Goal: Task Accomplishment & Management: Complete application form

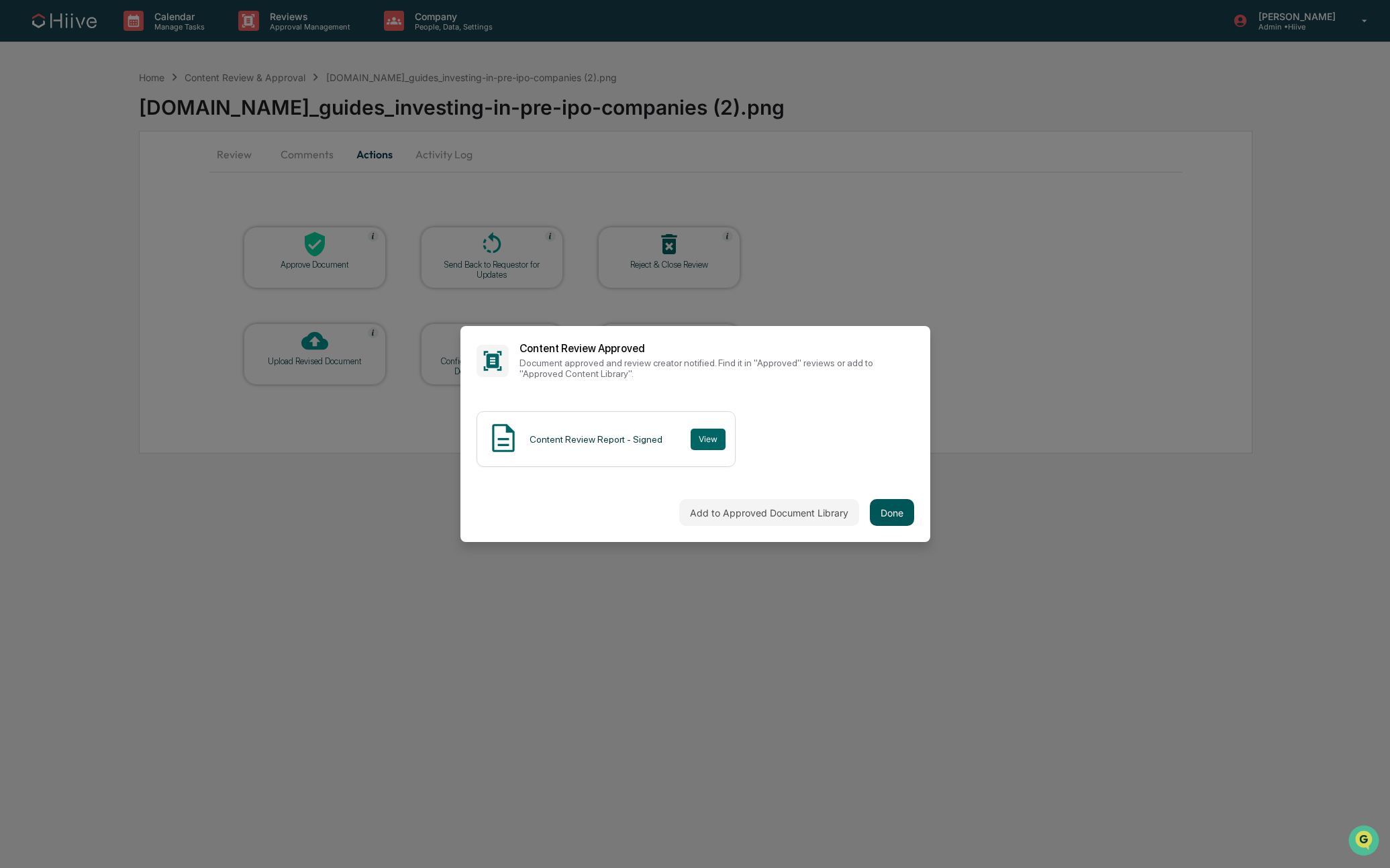
click at [892, 512] on button "Done" at bounding box center [892, 512] width 44 height 27
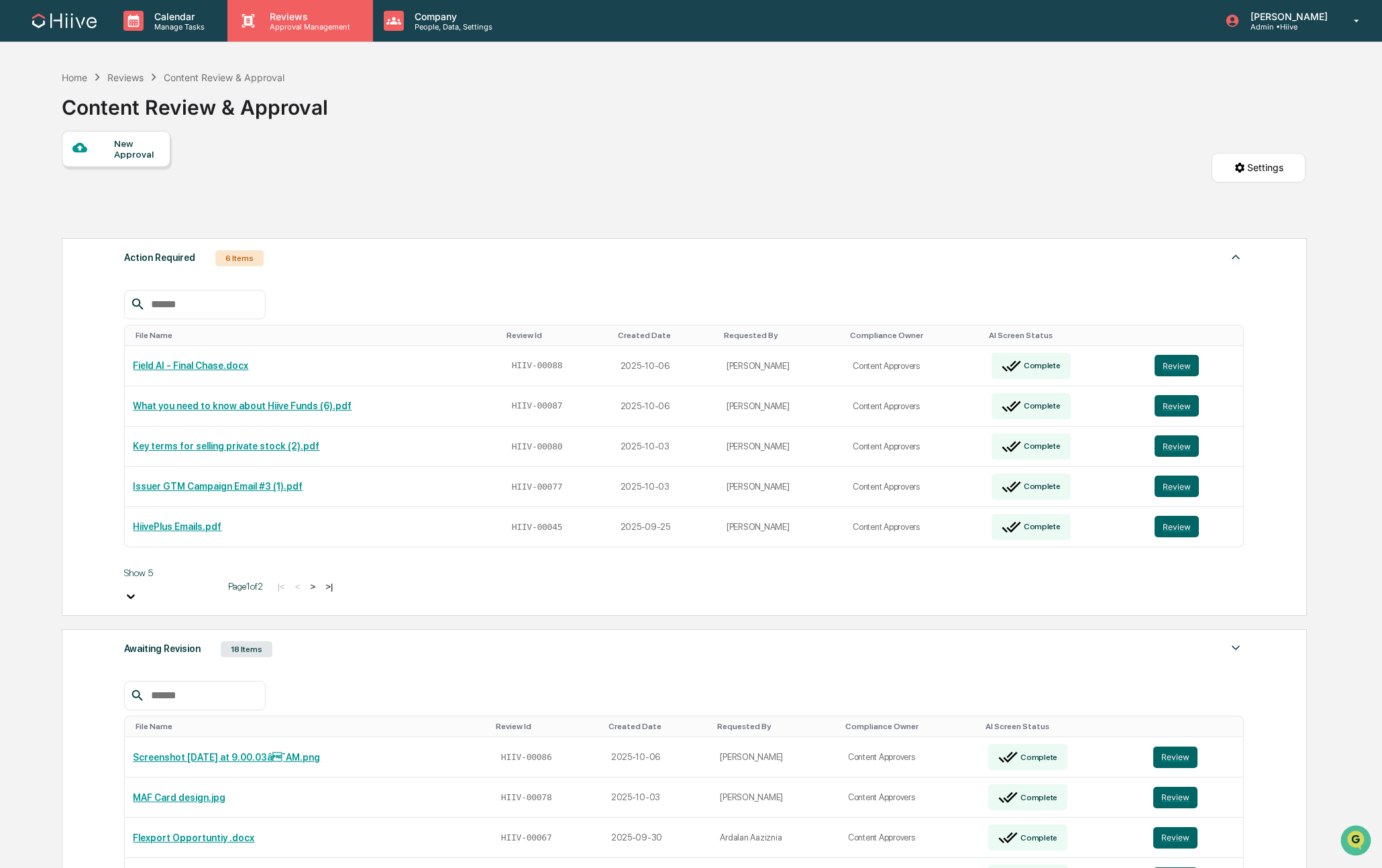
click at [288, 12] on p "Reviews" at bounding box center [307, 16] width 98 height 11
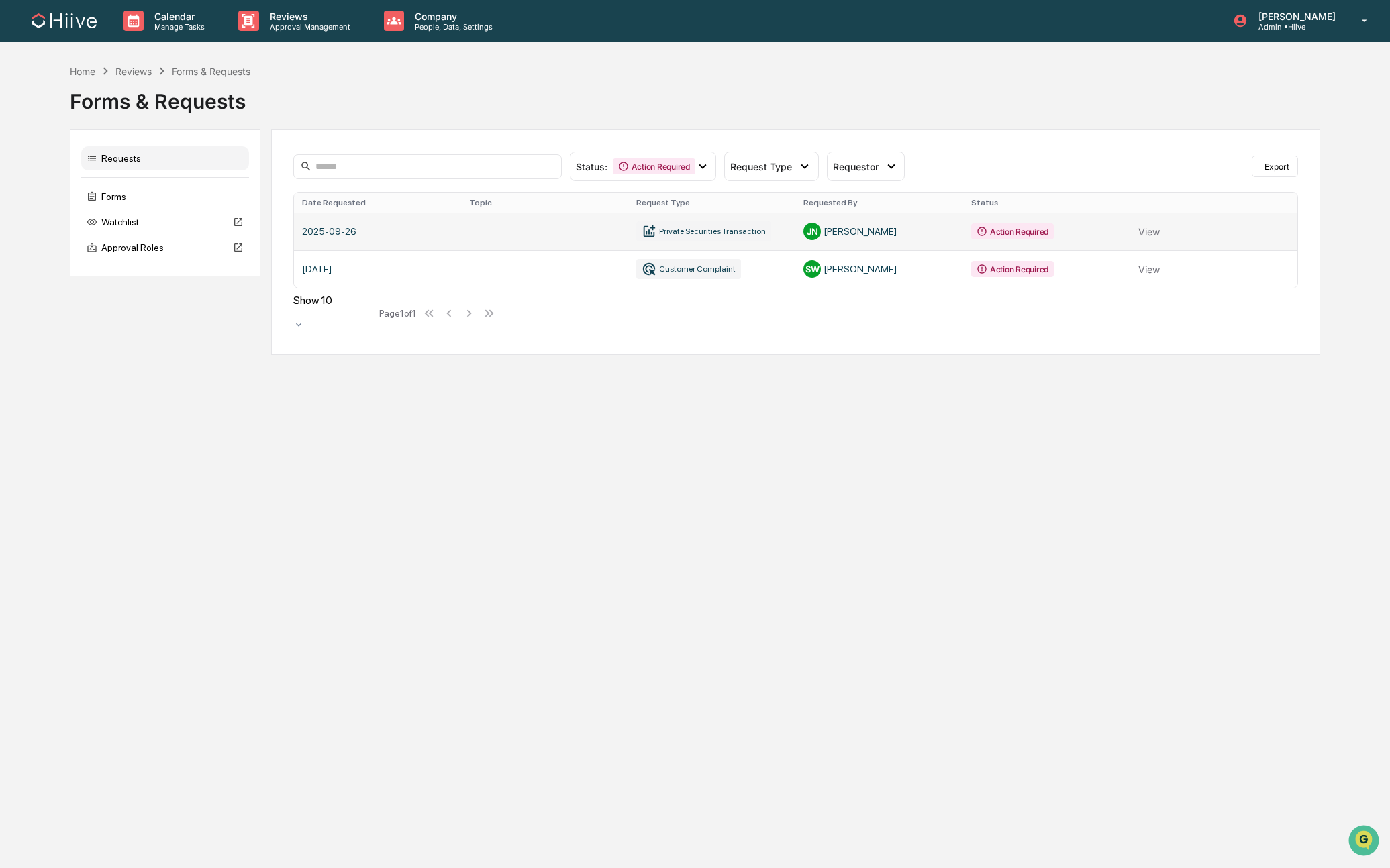
click at [1152, 232] on link at bounding box center [796, 231] width 1004 height 37
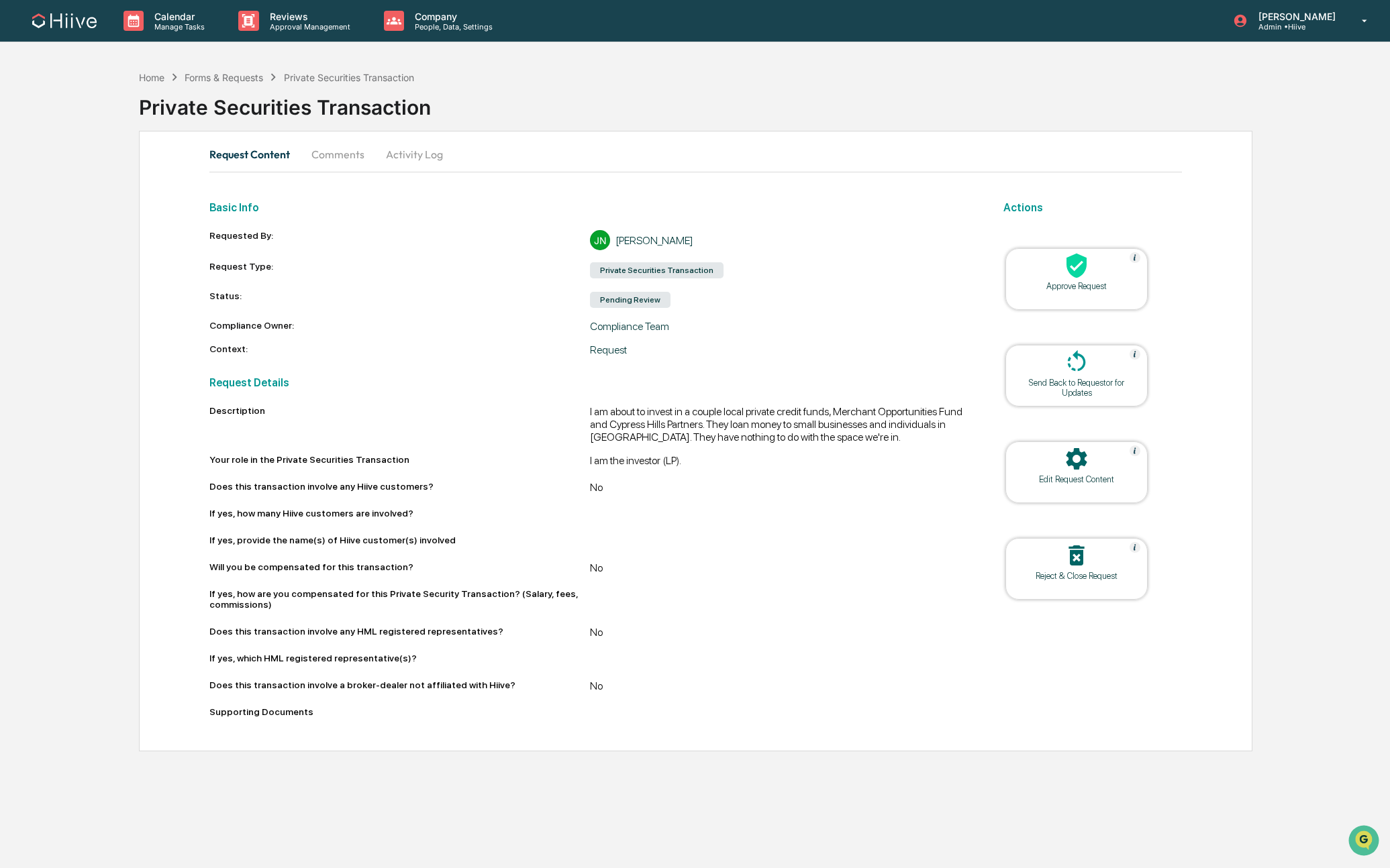
click at [333, 155] on button "Comments" at bounding box center [338, 155] width 75 height 32
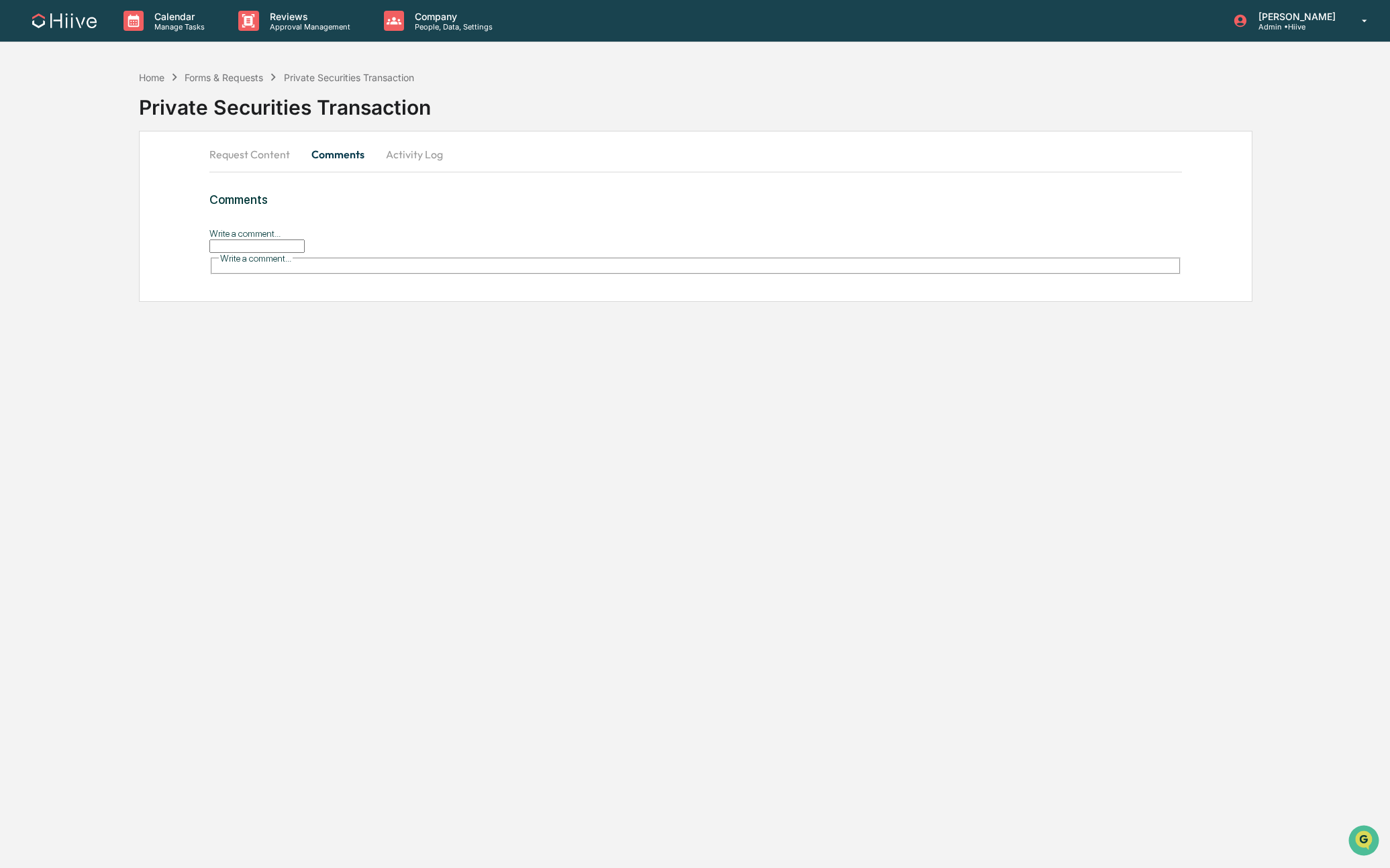
click at [409, 157] on button "Activity Log" at bounding box center [415, 155] width 79 height 32
click at [243, 155] on button "Request Content" at bounding box center [255, 155] width 91 height 32
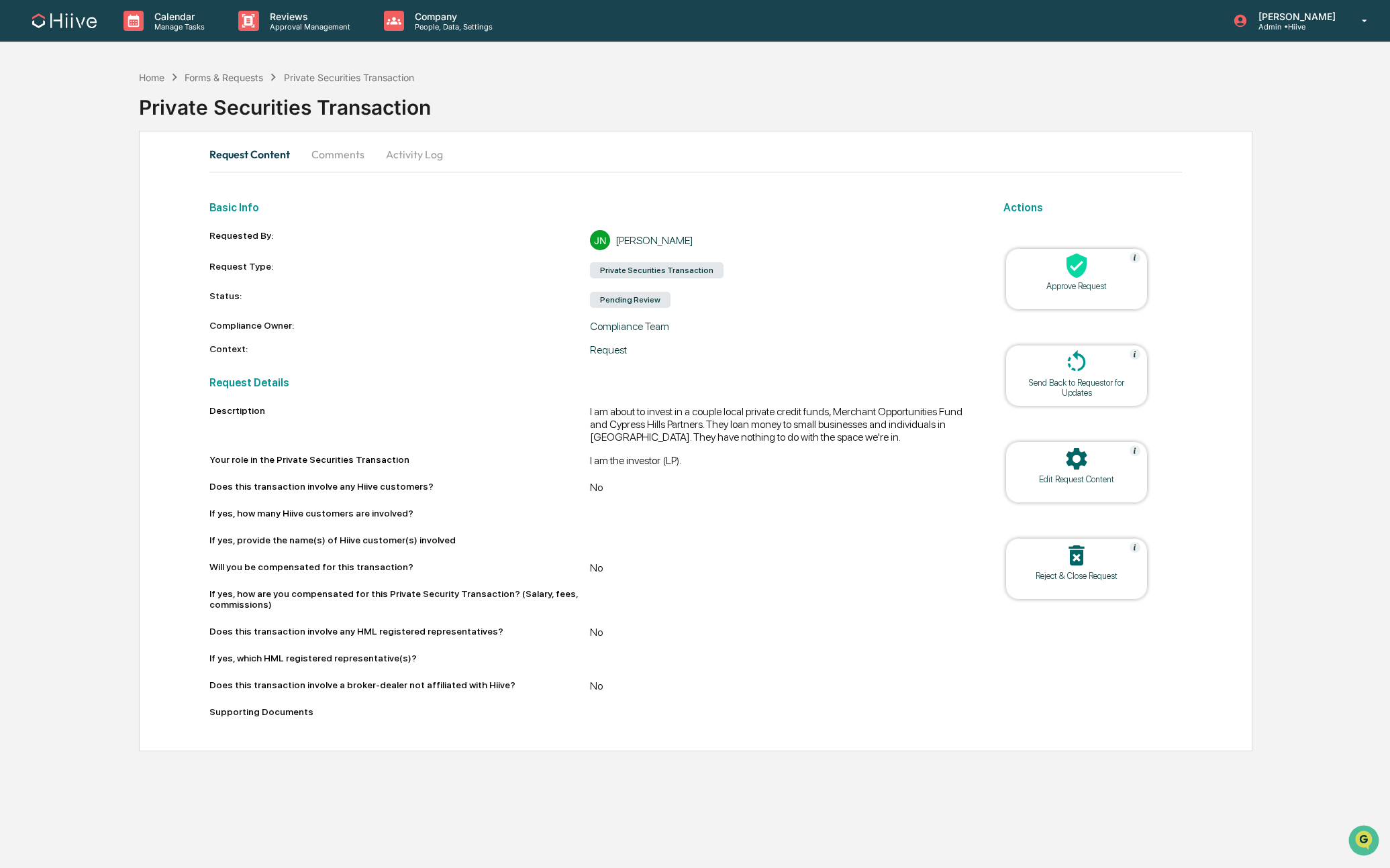
click at [1090, 479] on div "Edit Request Content" at bounding box center [1076, 479] width 121 height 10
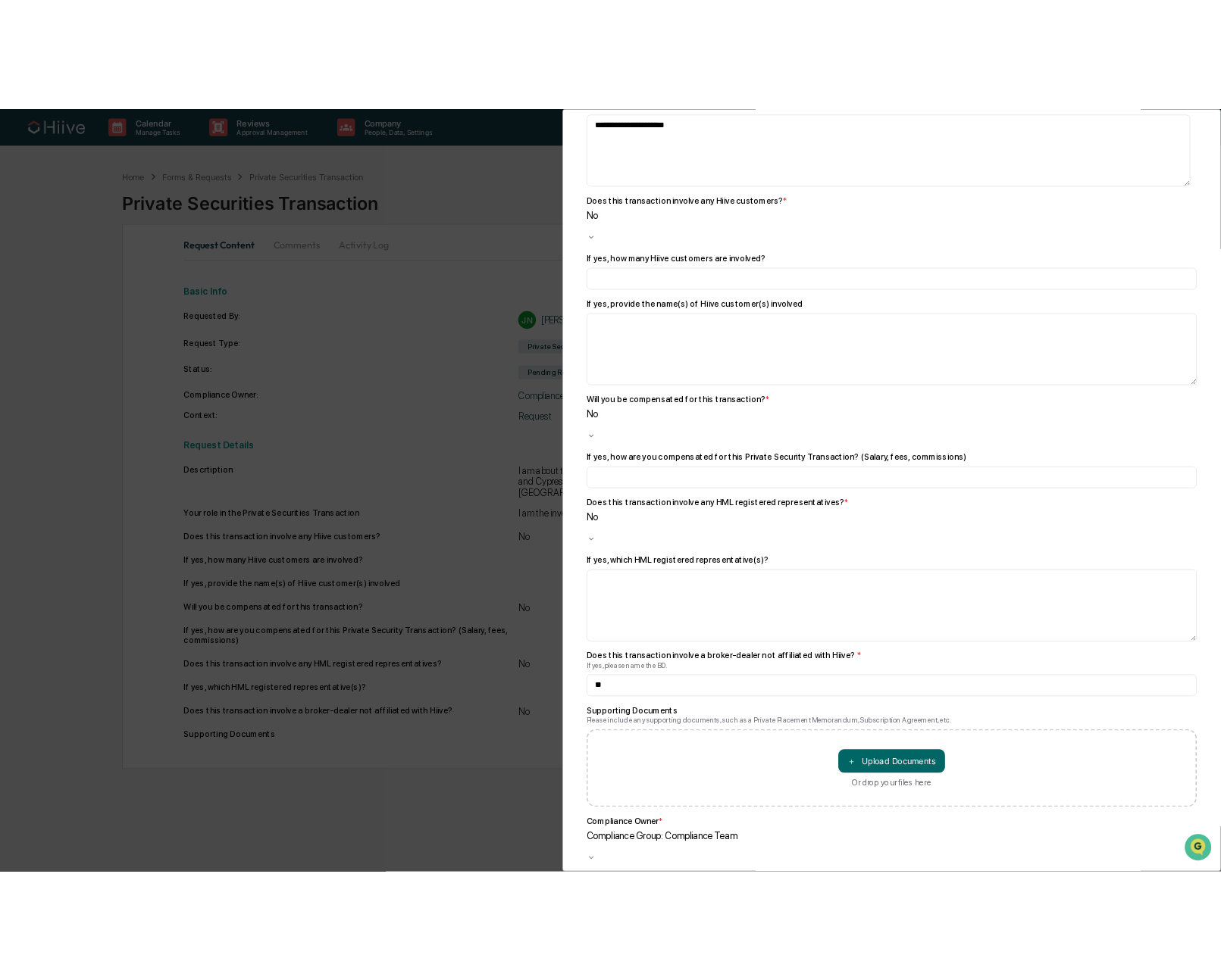
scroll to position [351, 0]
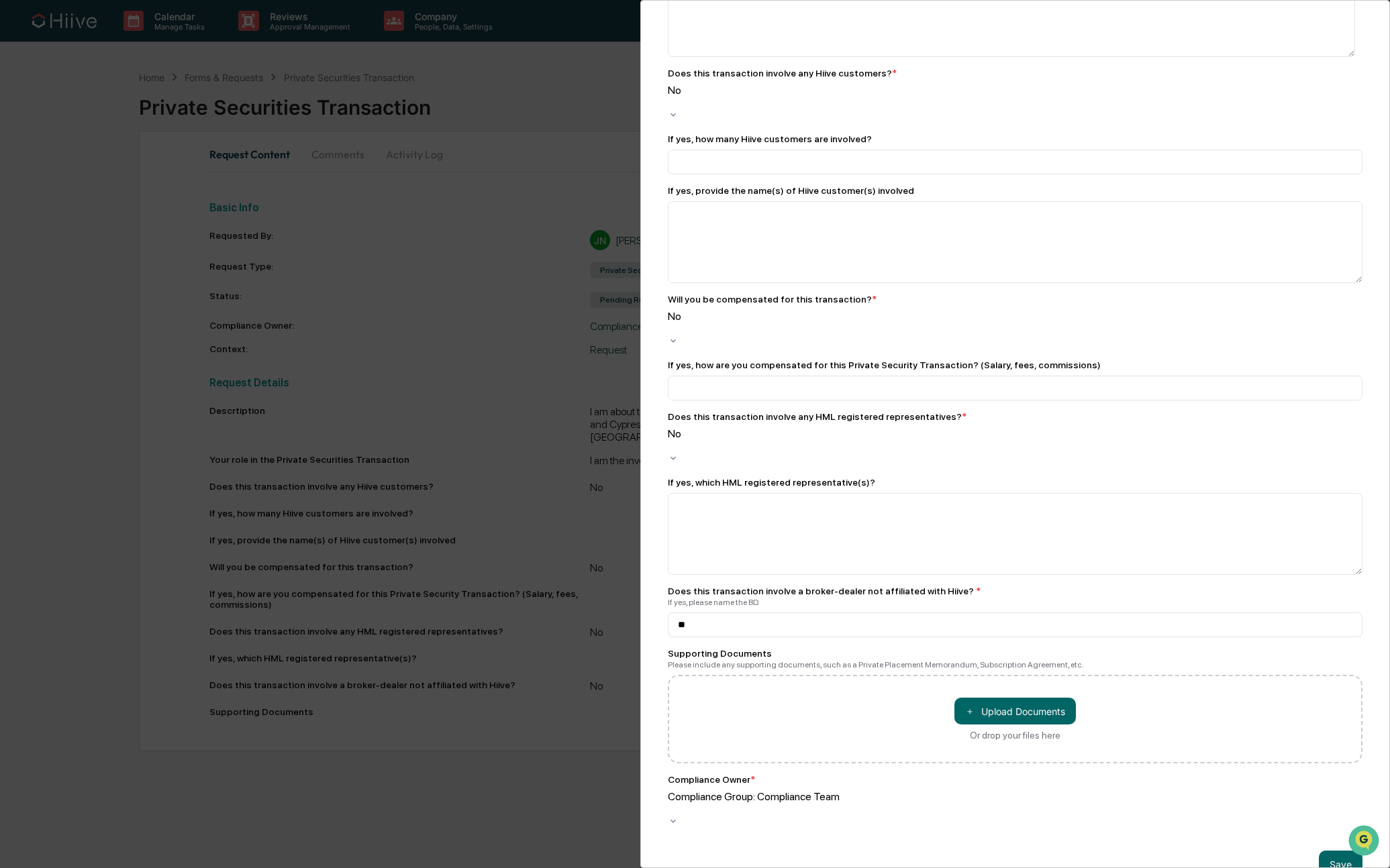
click at [494, 155] on div "**********" at bounding box center [695, 434] width 1390 height 868
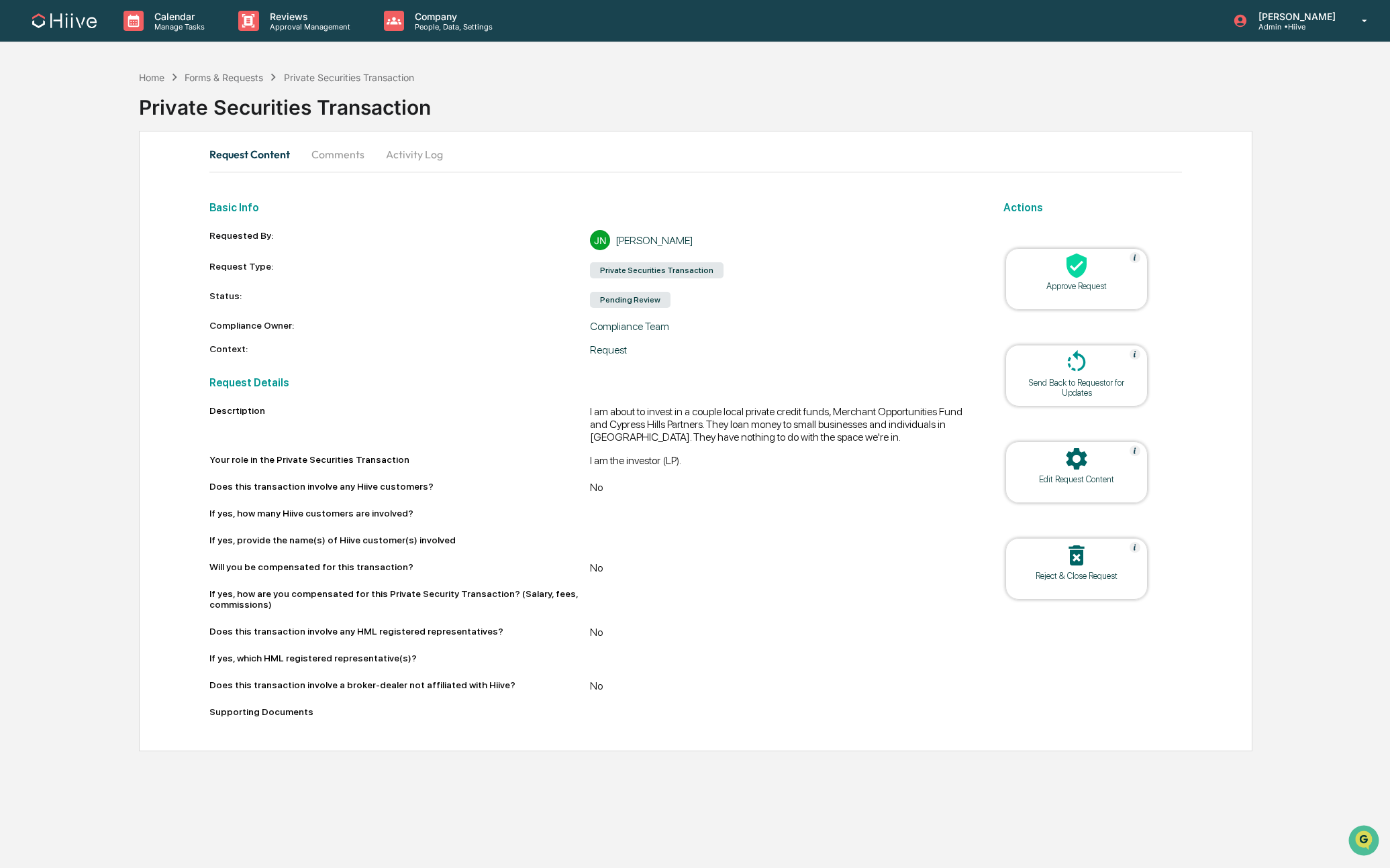
click at [326, 152] on button "Comments" at bounding box center [338, 155] width 75 height 32
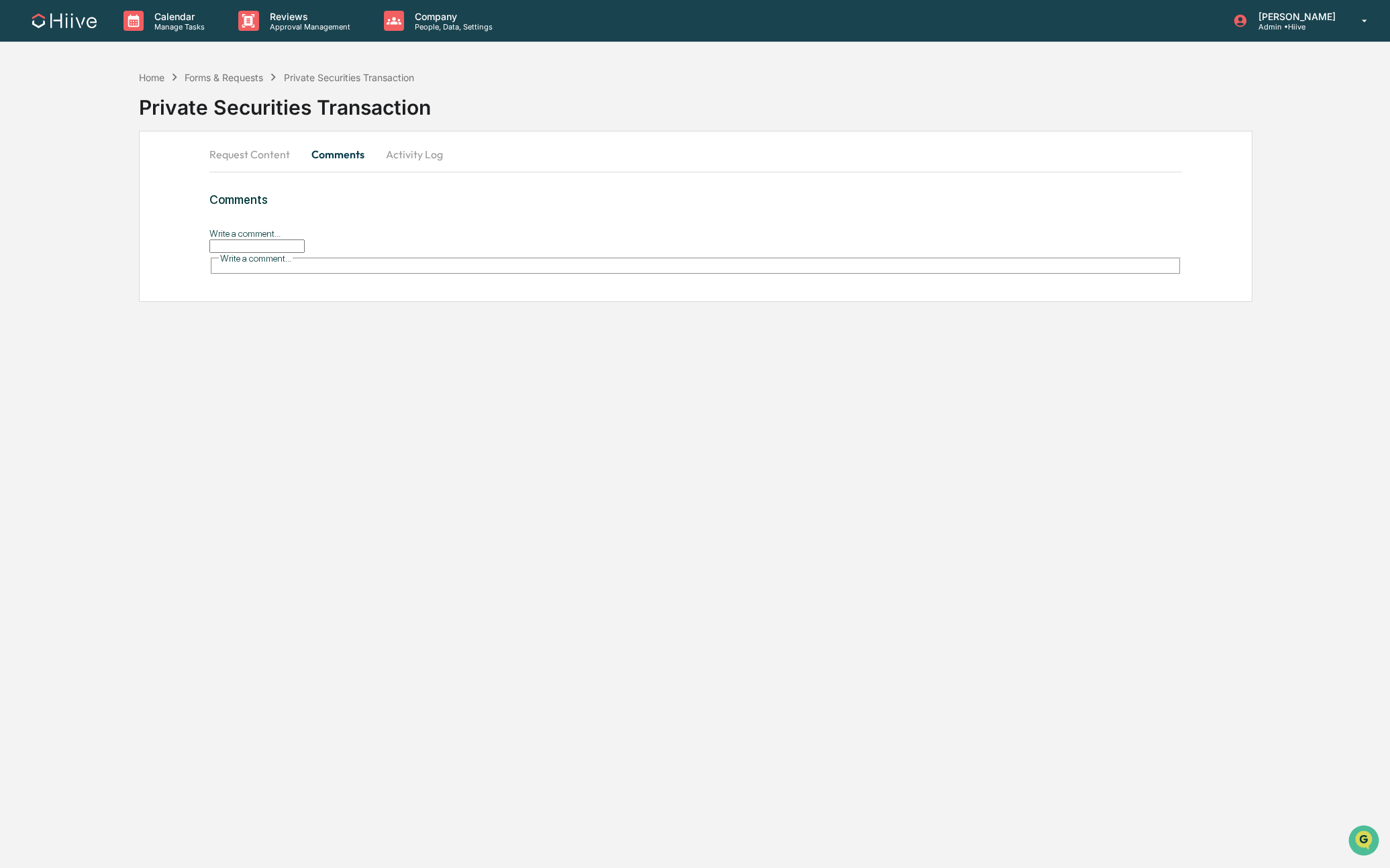
click at [304, 253] on input "Write a comment..." at bounding box center [257, 246] width 96 height 13
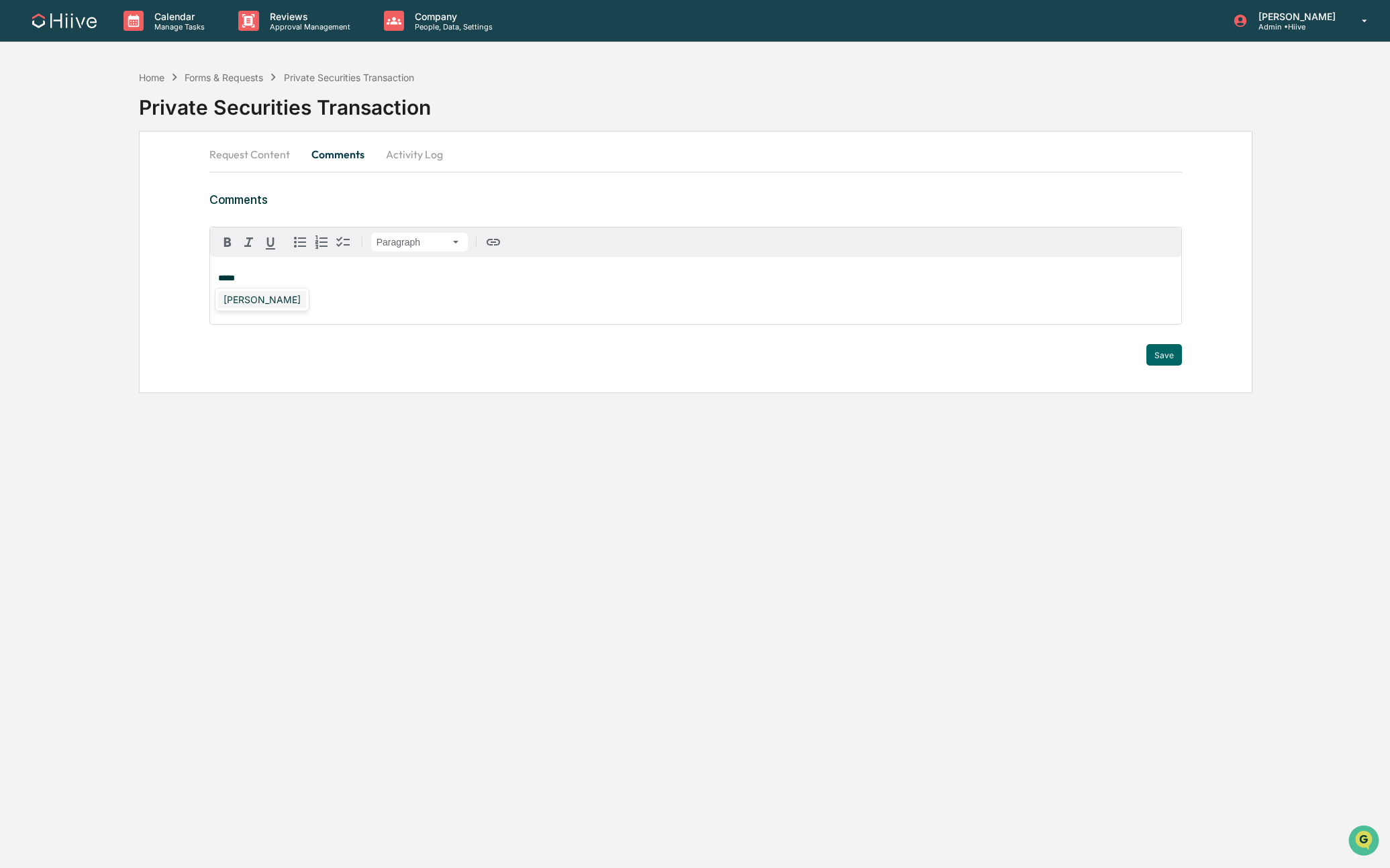
click at [252, 297] on div "Jason Nelford" at bounding box center [262, 299] width 88 height 17
drag, startPoint x: 338, startPoint y: 279, endPoint x: 195, endPoint y: 273, distance: 143.1
click at [195, 273] on div "**********" at bounding box center [696, 261] width 1114 height 262
drag, startPoint x: 515, startPoint y: 291, endPoint x: 170, endPoint y: 265, distance: 346.0
click at [170, 265] on div "**********" at bounding box center [696, 261] width 1114 height 262
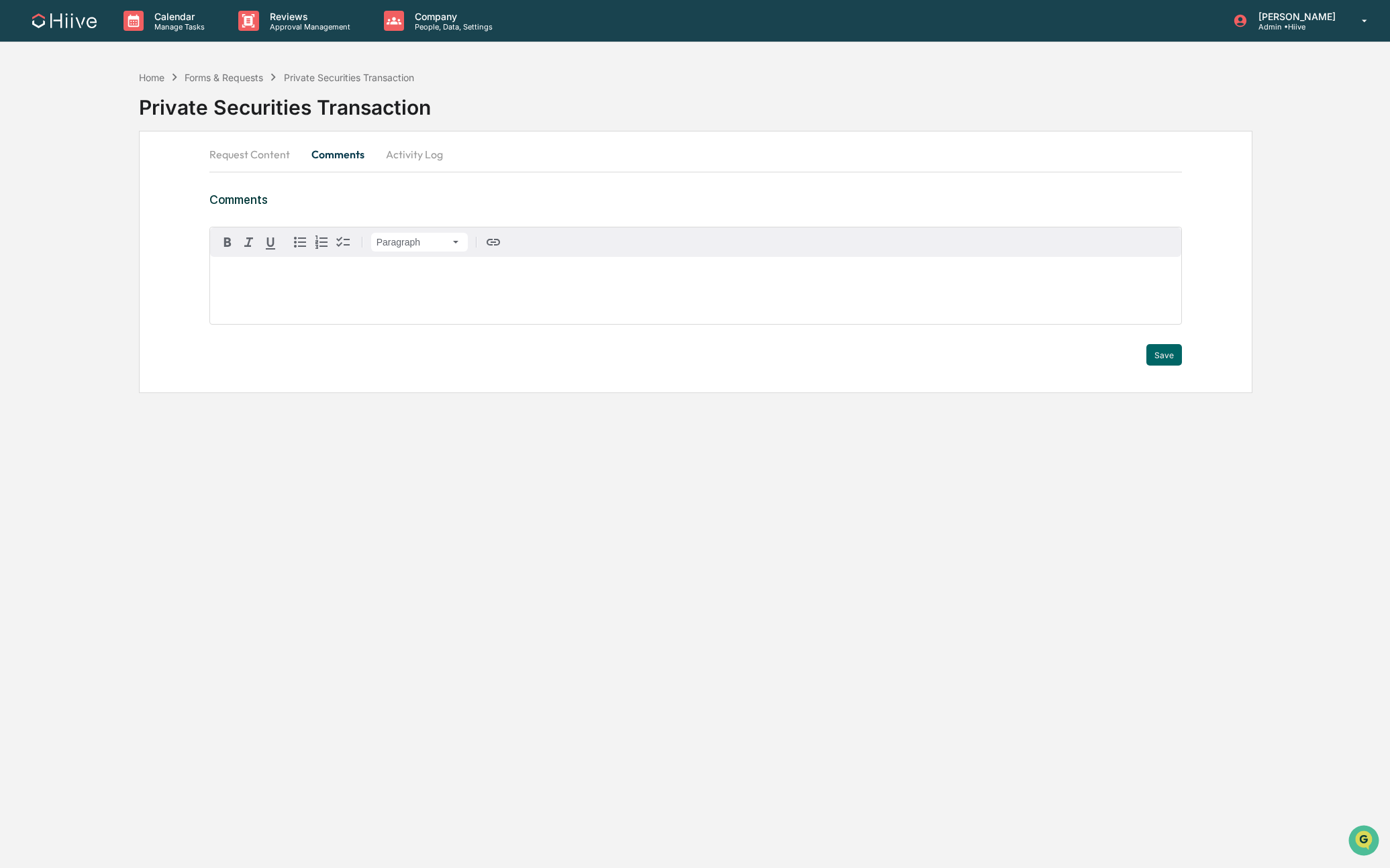
click at [245, 157] on button "Request Content" at bounding box center [255, 155] width 91 height 32
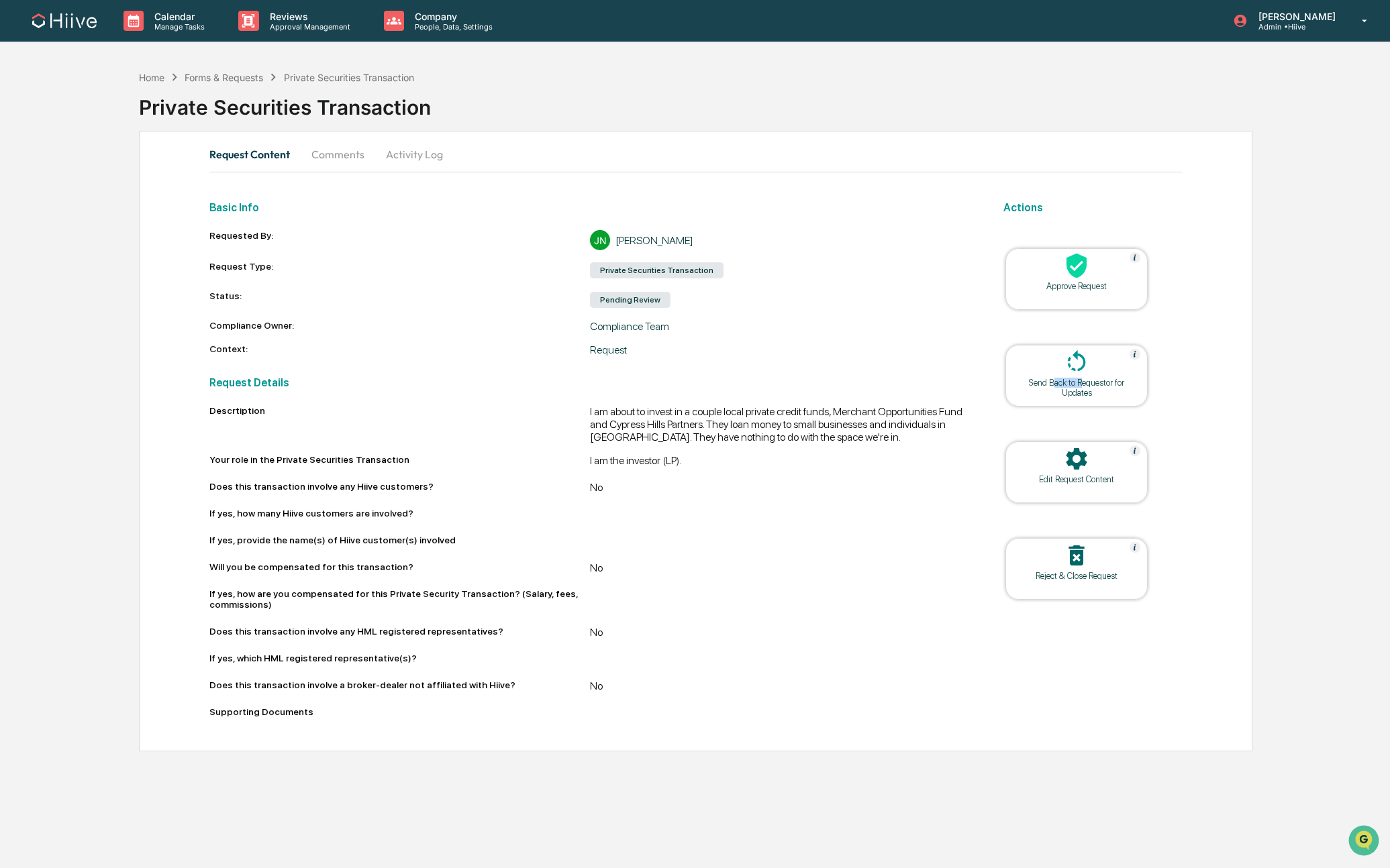
drag, startPoint x: 1081, startPoint y: 381, endPoint x: 1051, endPoint y: 383, distance: 30.1
click at [1051, 383] on div "Send Back to Requestor for Updates" at bounding box center [1076, 387] width 121 height 20
click at [1052, 383] on div "Send Back to Requestor for Updates" at bounding box center [1076, 387] width 121 height 20
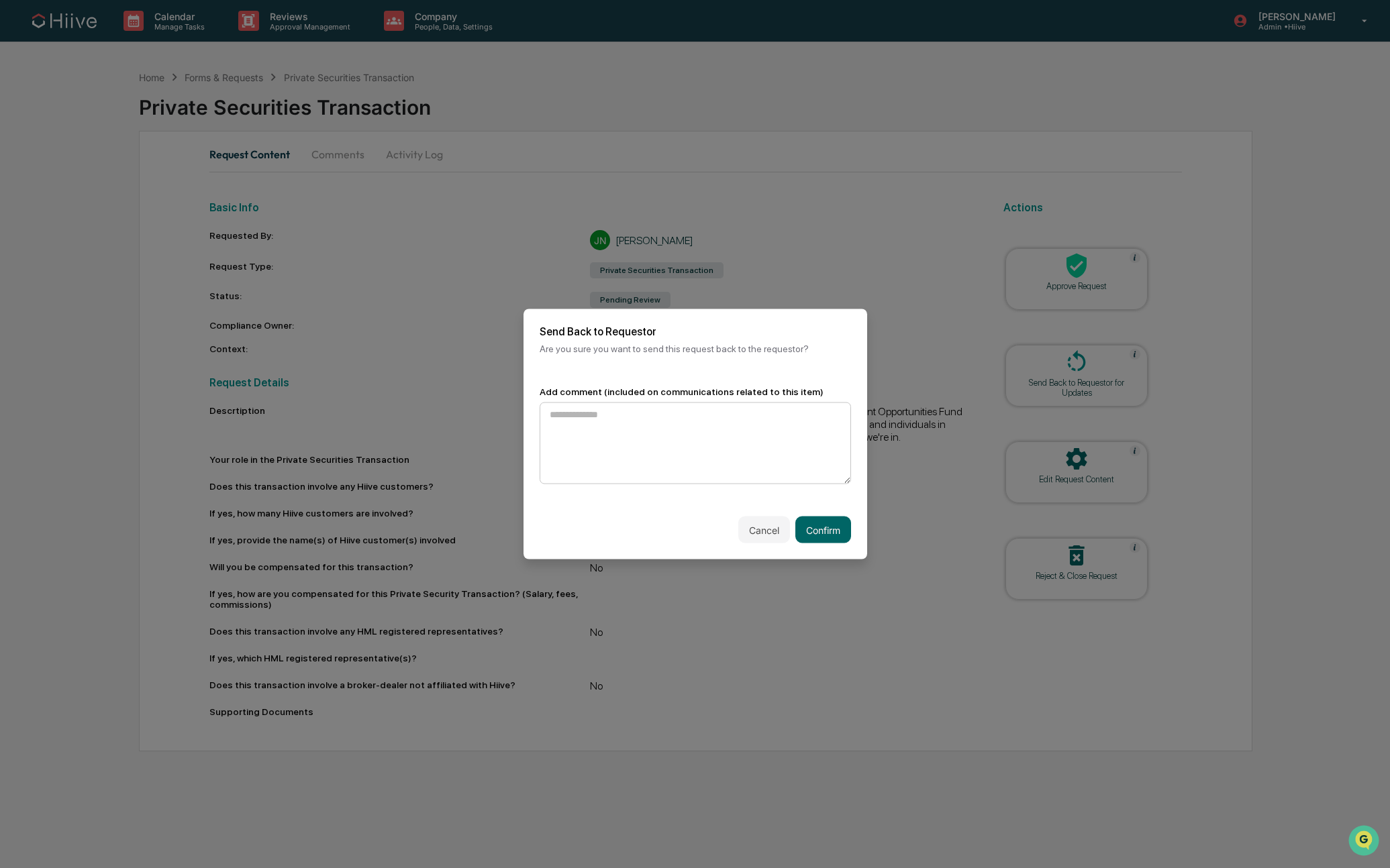
click at [722, 446] on textarea at bounding box center [695, 443] width 311 height 82
drag, startPoint x: 809, startPoint y: 422, endPoint x: 925, endPoint y: 424, distance: 116.0
click at [809, 423] on textarea "**********" at bounding box center [691, 443] width 304 height 82
click at [629, 450] on textarea "**********" at bounding box center [691, 443] width 304 height 82
type textarea "**********"
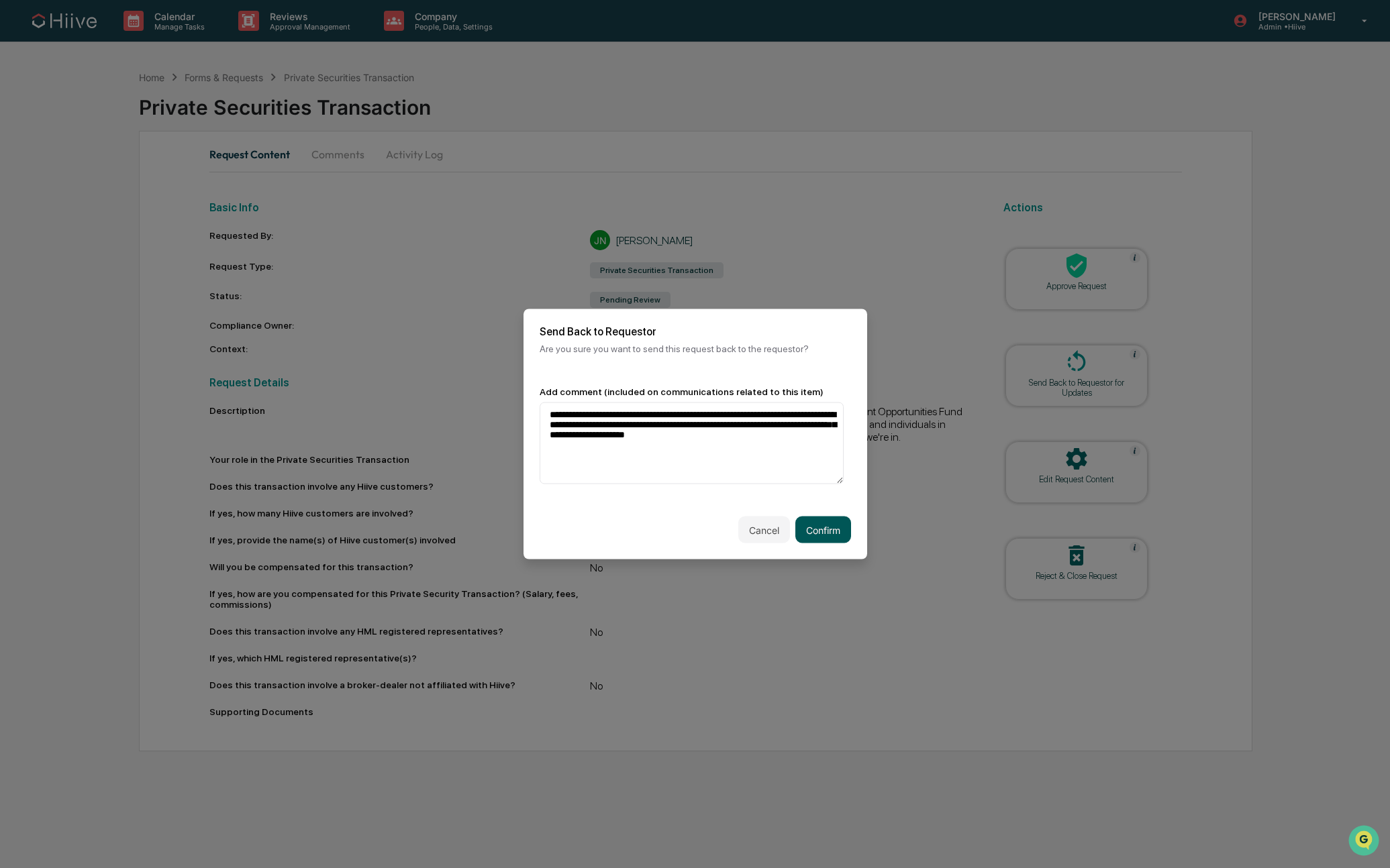
click at [809, 524] on button "Confirm" at bounding box center [823, 530] width 56 height 27
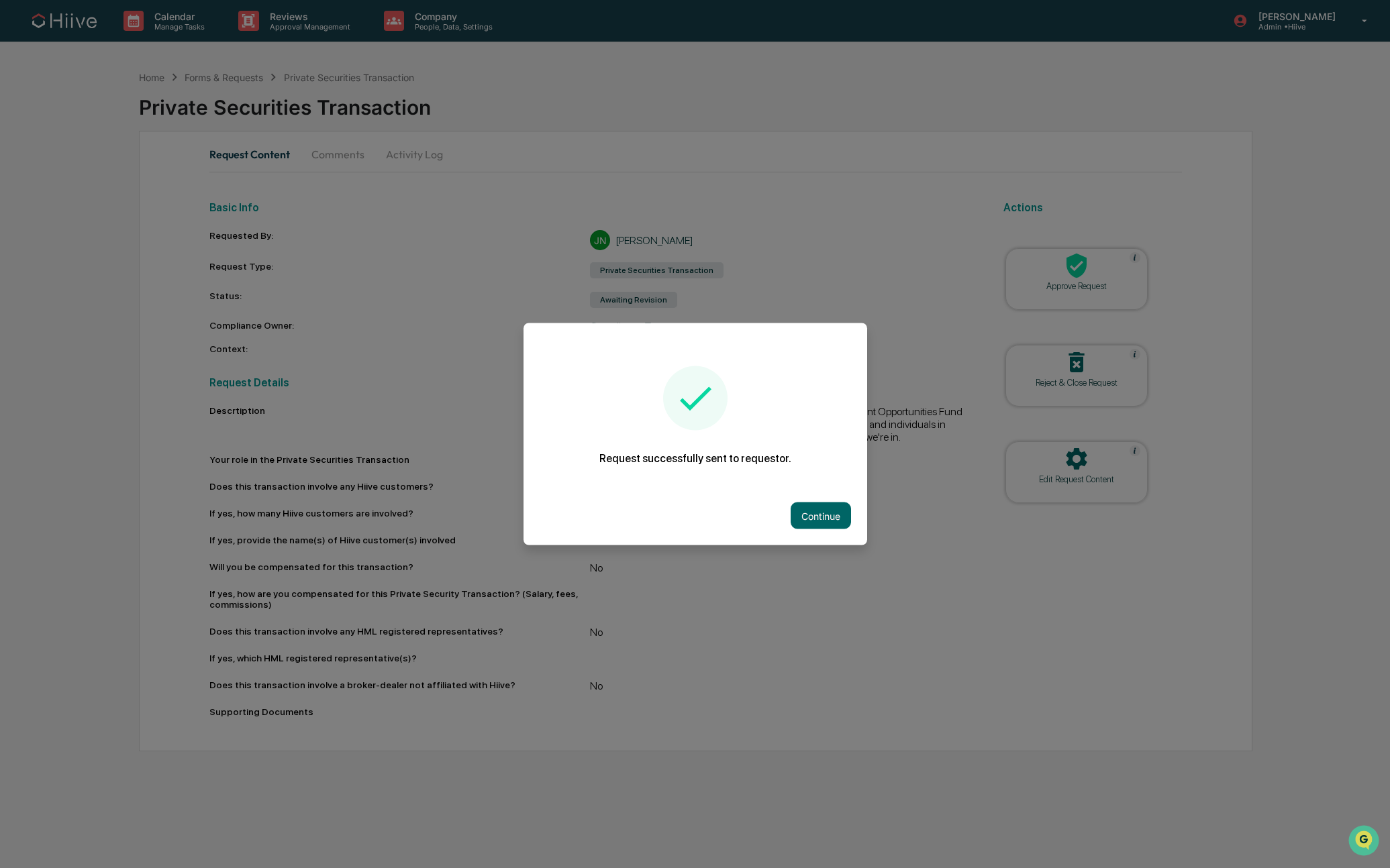
drag, startPoint x: 800, startPoint y: 510, endPoint x: 787, endPoint y: 505, distance: 13.9
click at [799, 510] on button "Continue" at bounding box center [821, 516] width 60 height 27
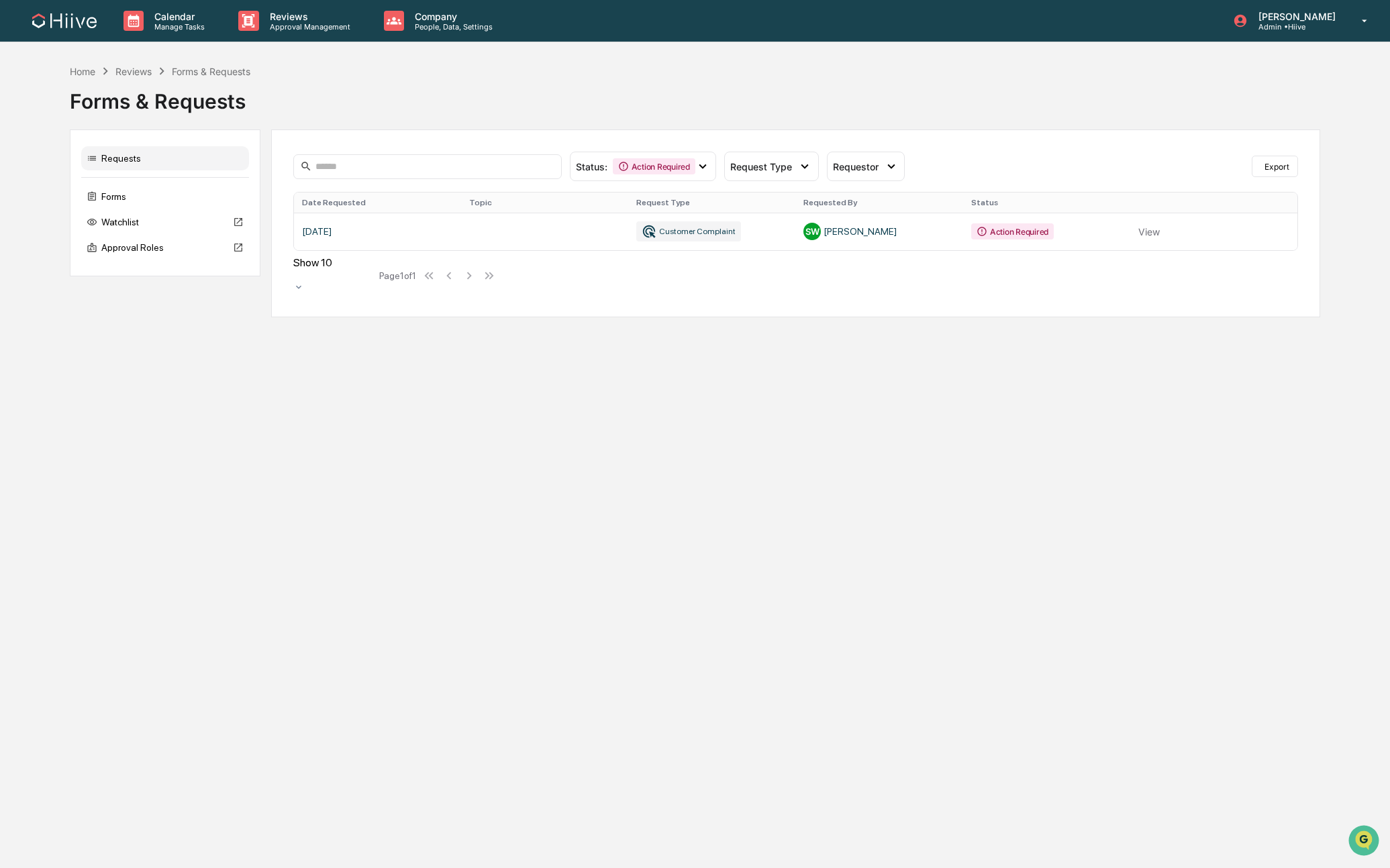
click at [144, 409] on div "Calendar Manage Tasks Reviews Approval Management Company People, Data, Setting…" at bounding box center [695, 434] width 1390 height 868
drag, startPoint x: 1169, startPoint y: 229, endPoint x: 1161, endPoint y: 231, distance: 8.2
click at [1168, 229] on link at bounding box center [796, 231] width 1004 height 37
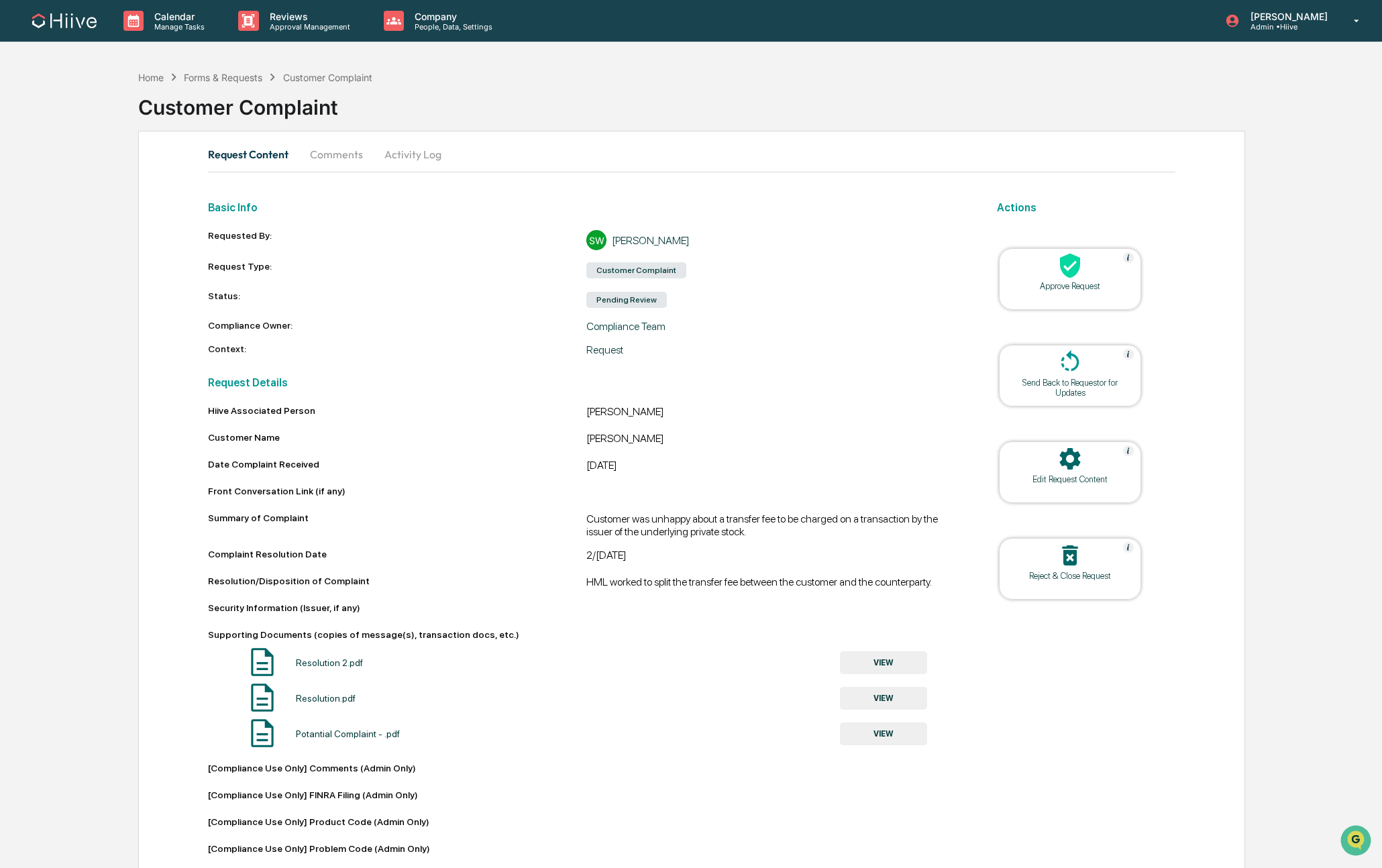
click at [1050, 575] on div "Reject & Close Request" at bounding box center [1071, 576] width 121 height 10
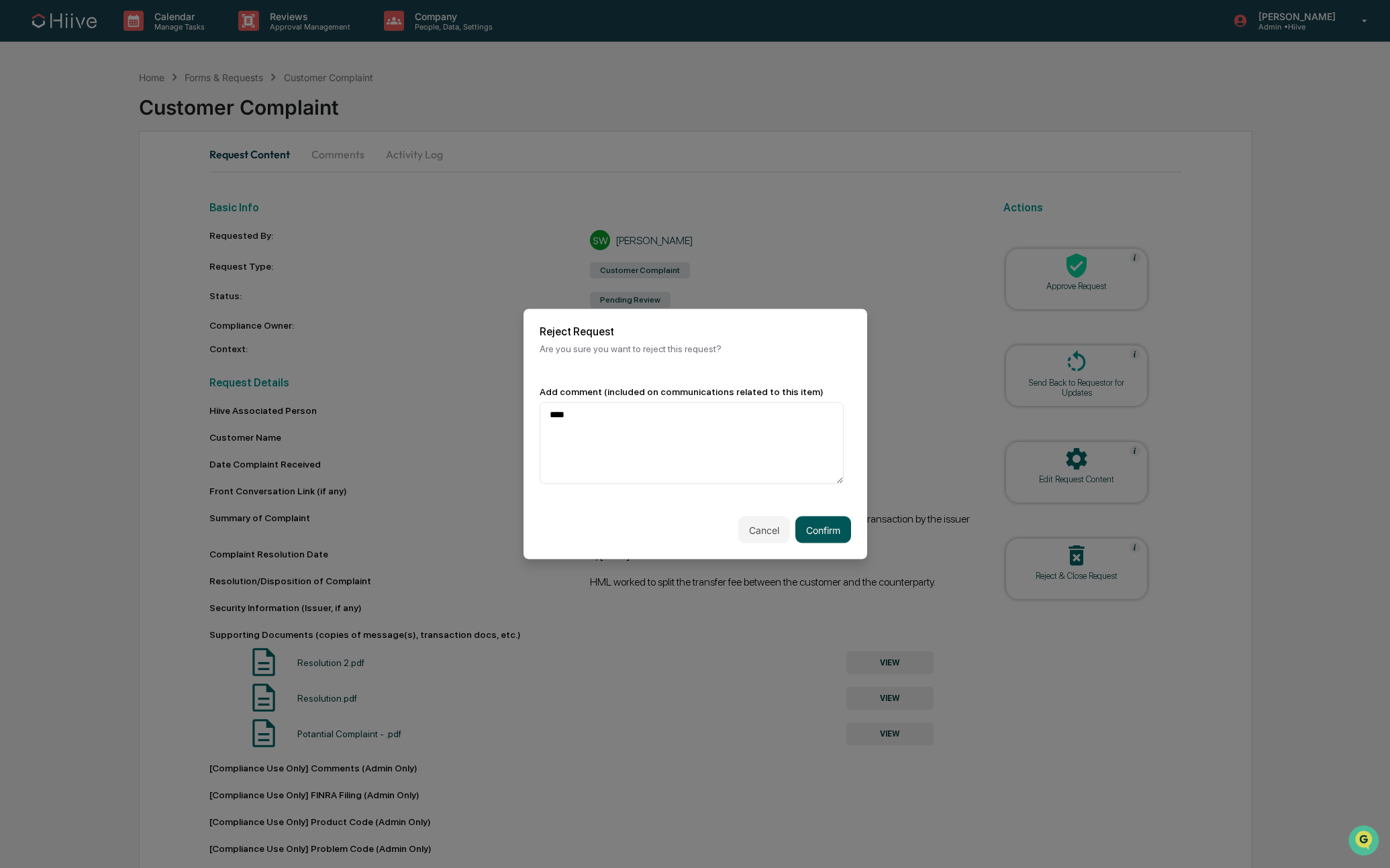
type textarea "****"
click at [811, 524] on button "Confirm" at bounding box center [823, 530] width 56 height 27
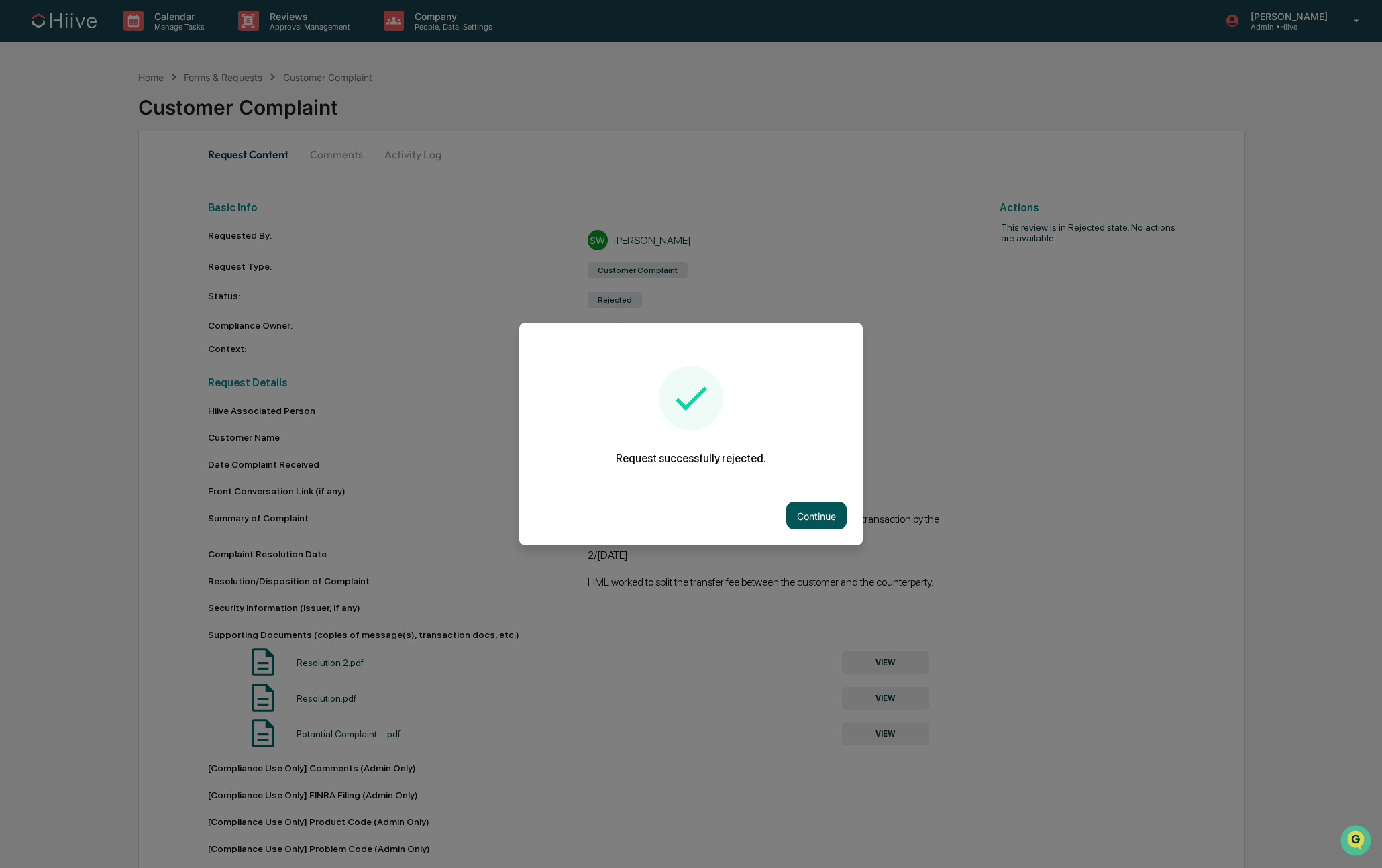
click at [820, 505] on button "Continue" at bounding box center [817, 516] width 60 height 27
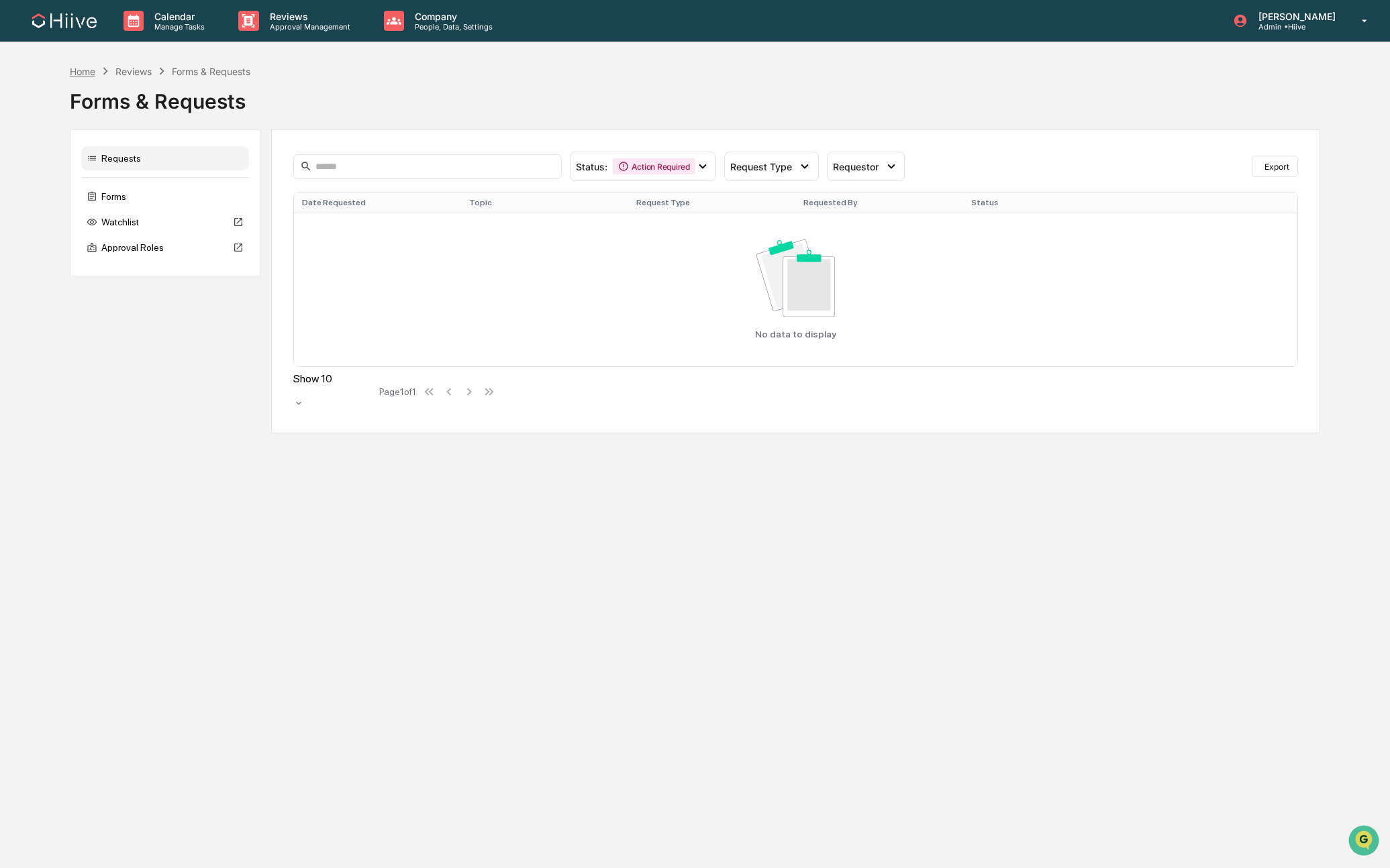
click at [89, 68] on div "Home" at bounding box center [82, 72] width 25 height 11
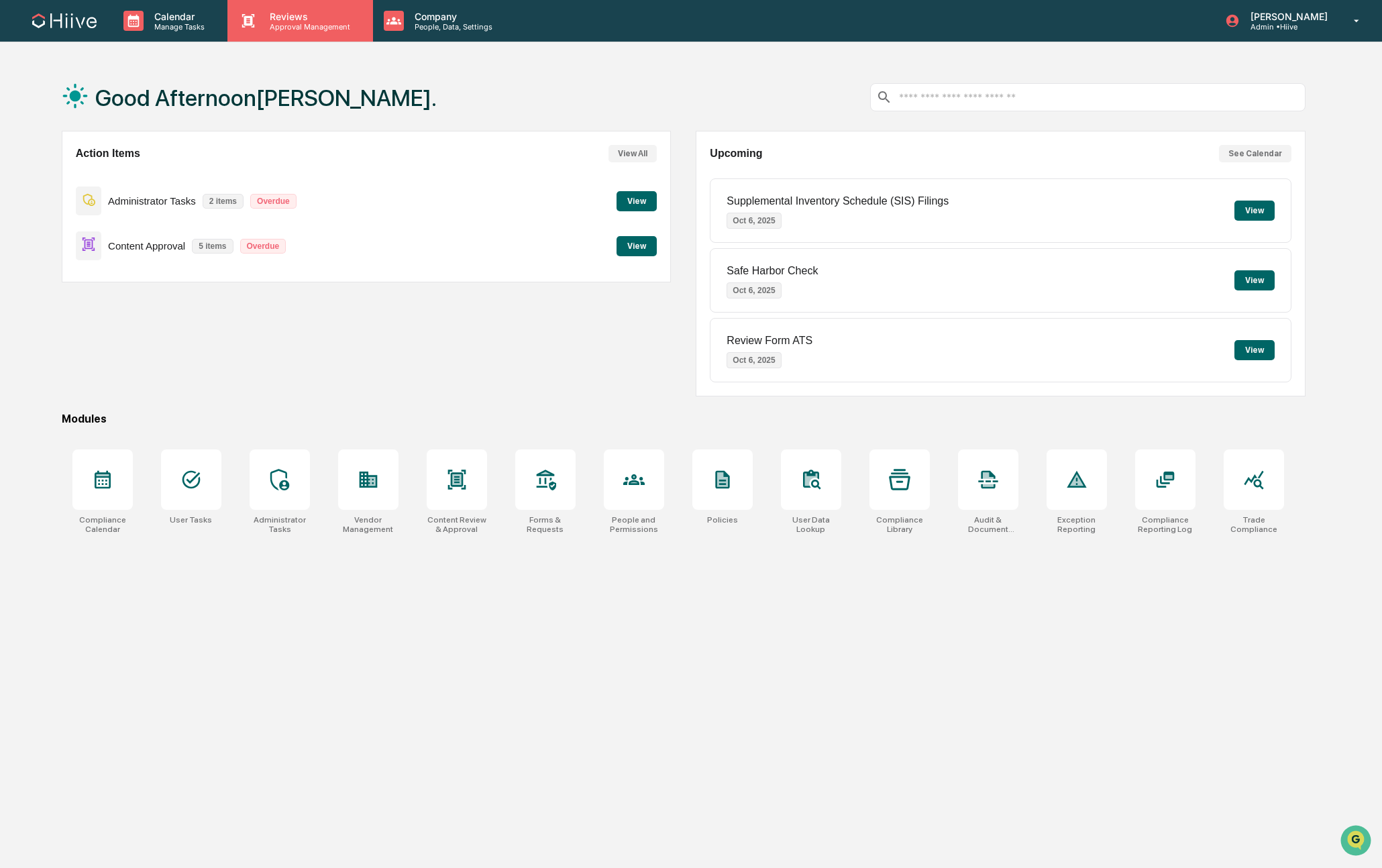
click at [288, 37] on div "Reviews Approval Management" at bounding box center [300, 20] width 145 height 41
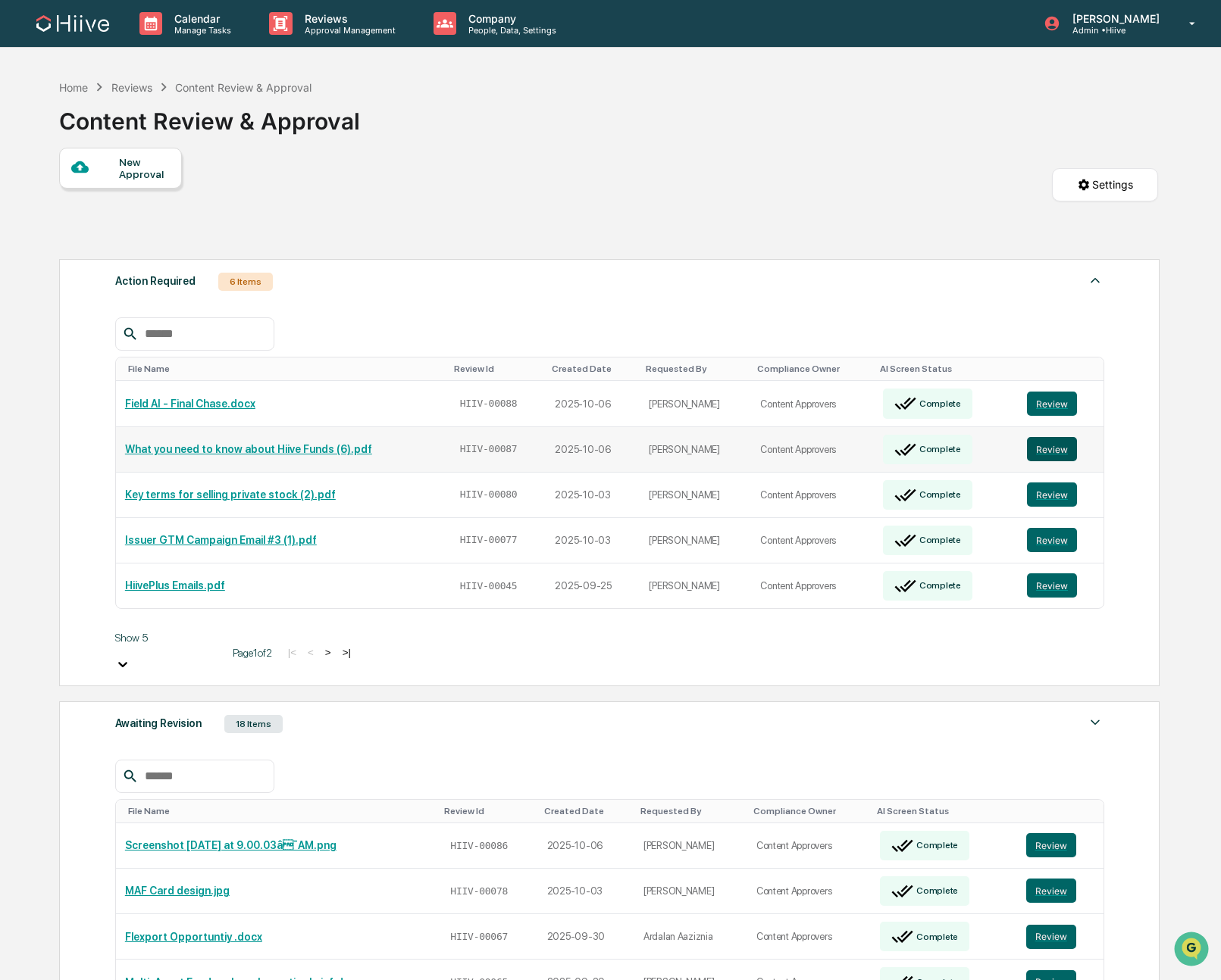
click at [1051, 437] on button "Review" at bounding box center [1051, 449] width 50 height 25
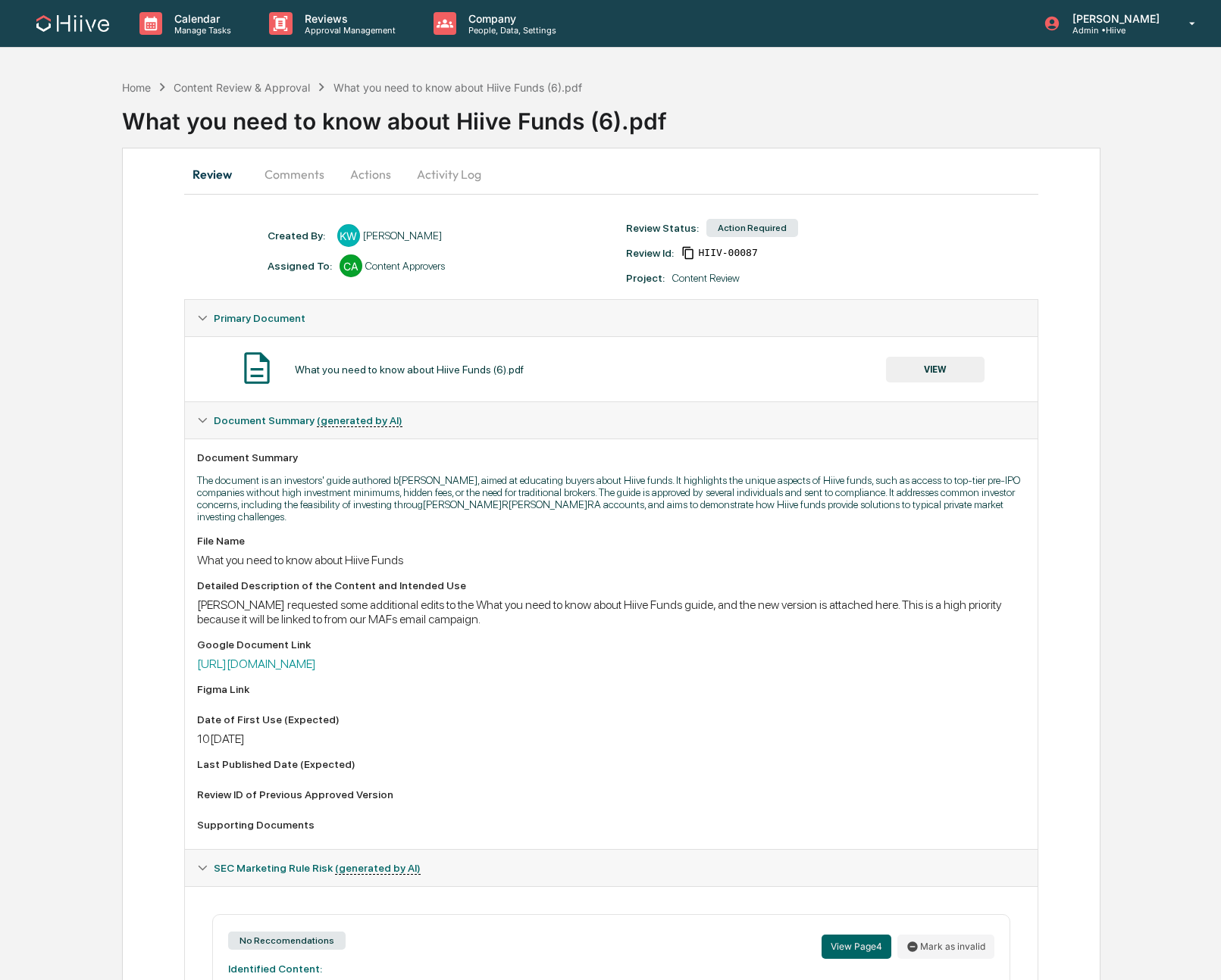
click at [283, 179] on button "Comments" at bounding box center [295, 175] width 84 height 37
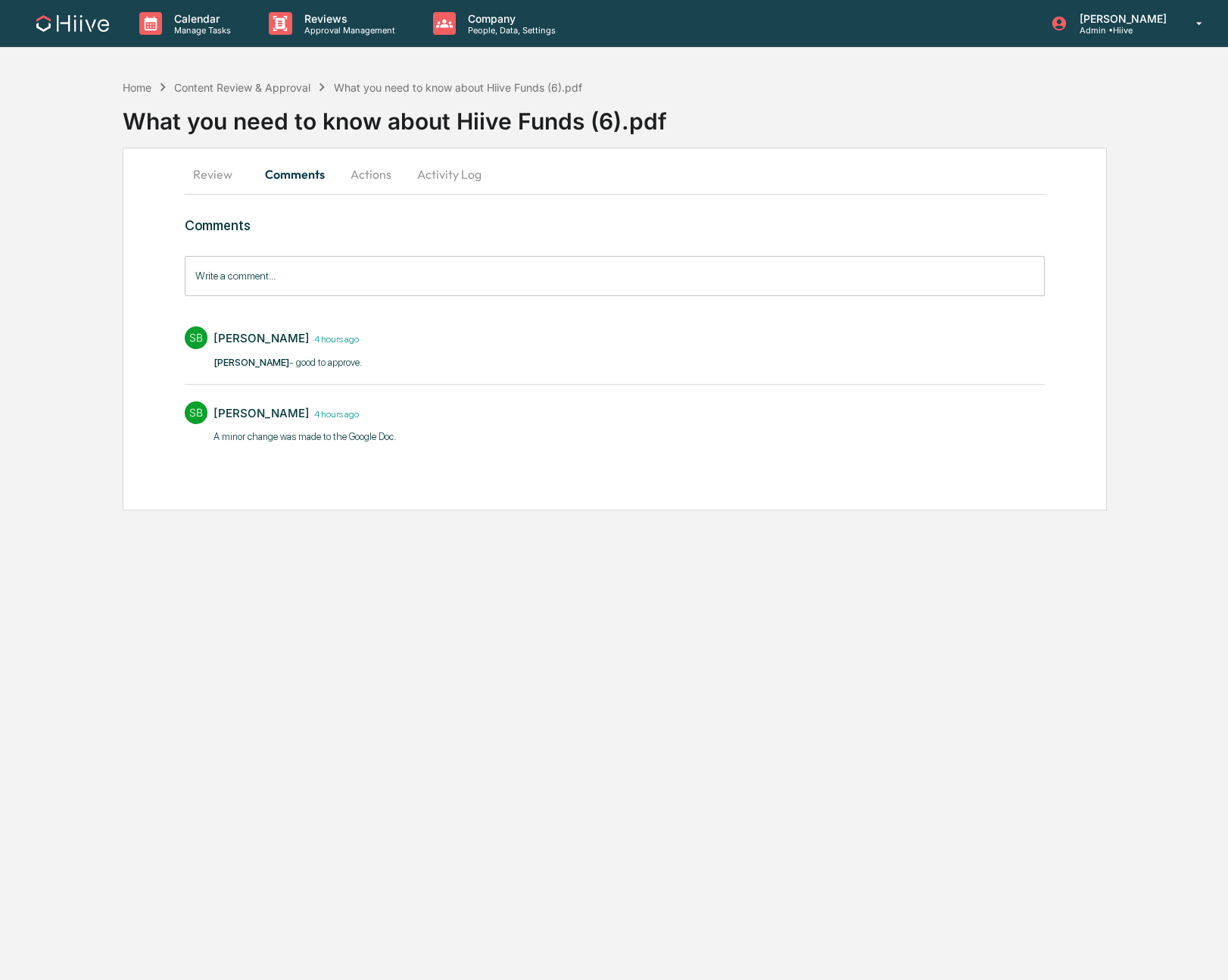
click at [367, 179] on button "Actions" at bounding box center [371, 175] width 68 height 37
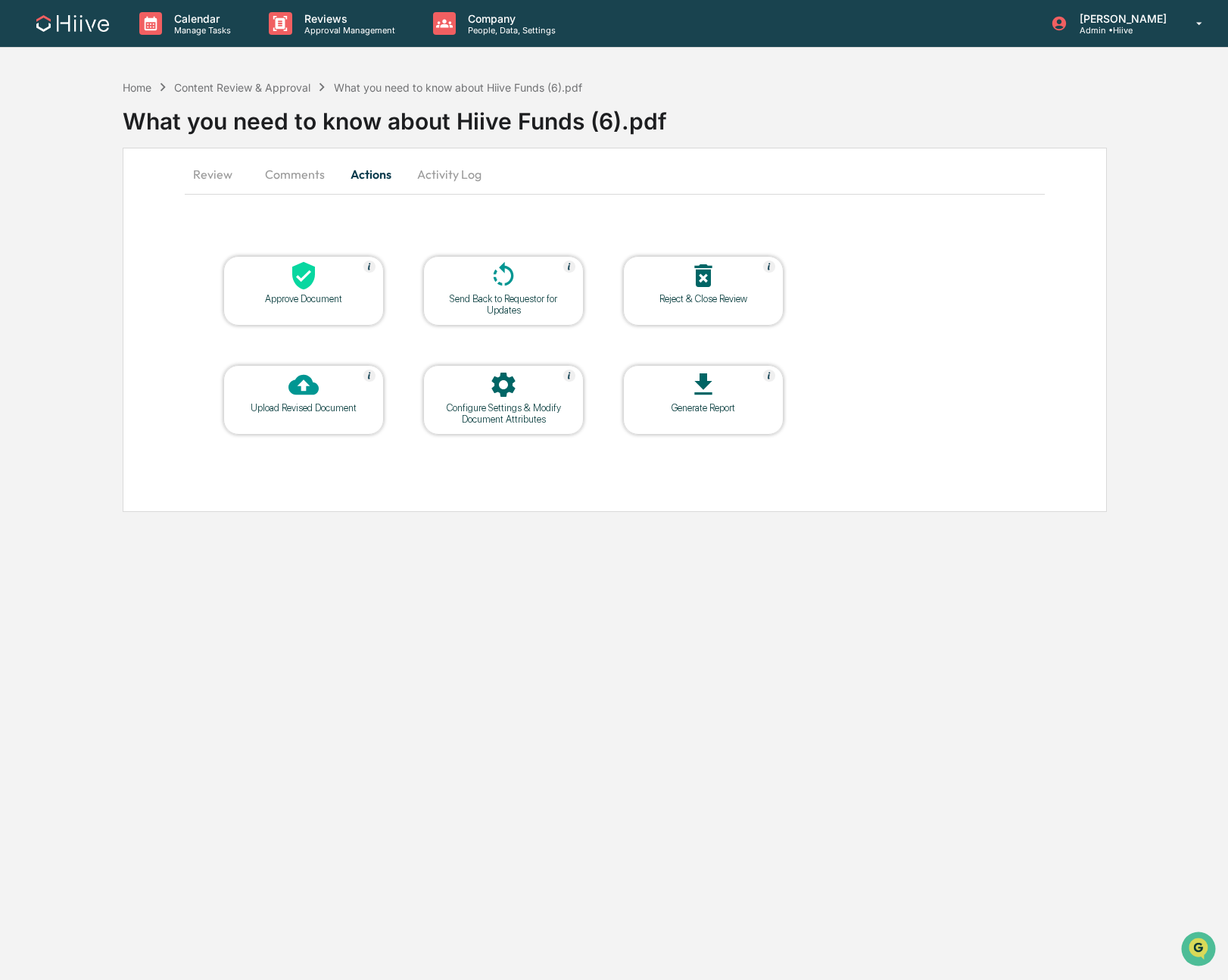
click at [271, 302] on div "Approve Document" at bounding box center [304, 298] width 136 height 11
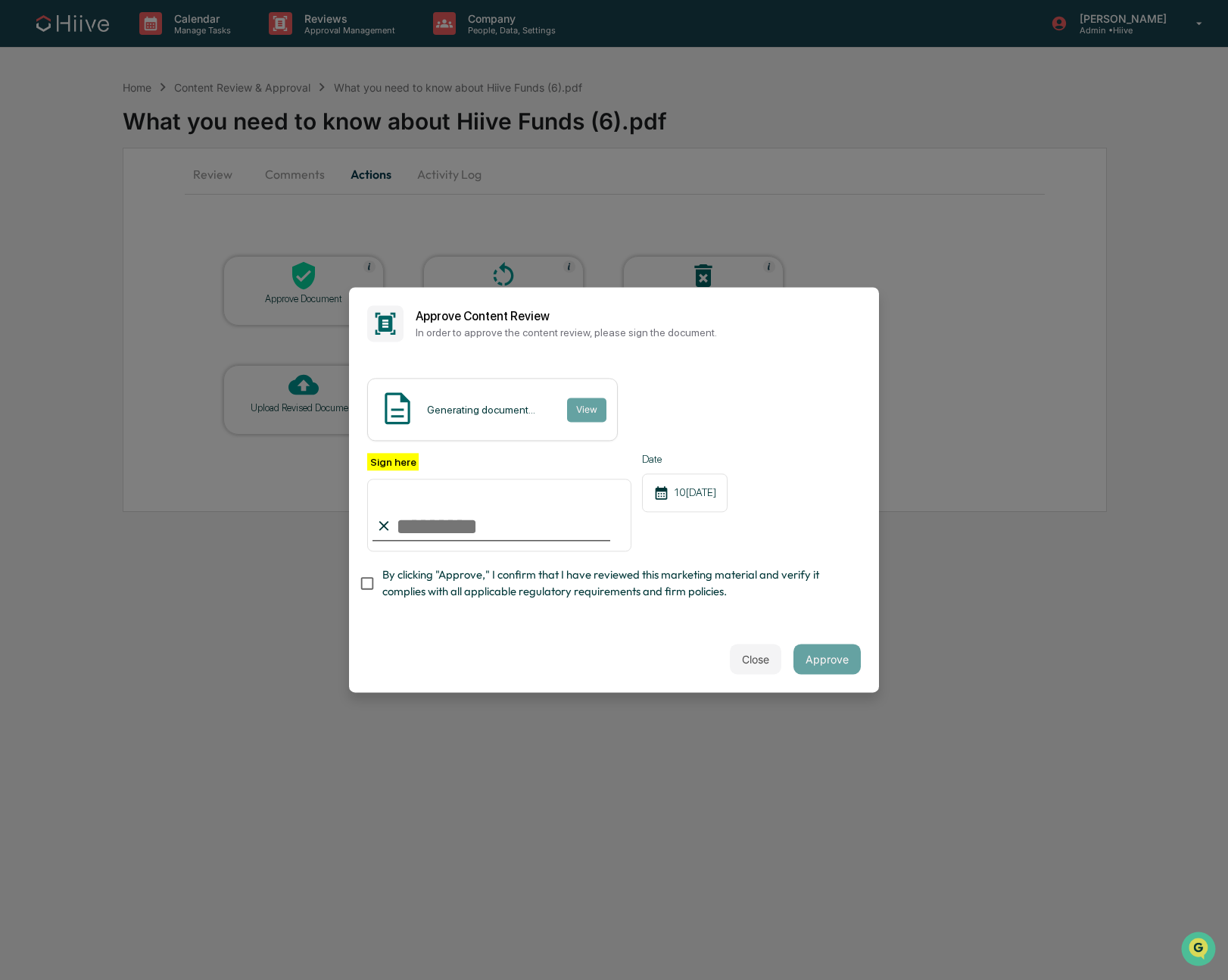
click at [0, 979] on com-1password-button at bounding box center [0, 980] width 0 height 0
type input "**********"
click at [804, 653] on button "Approve" at bounding box center [827, 659] width 67 height 30
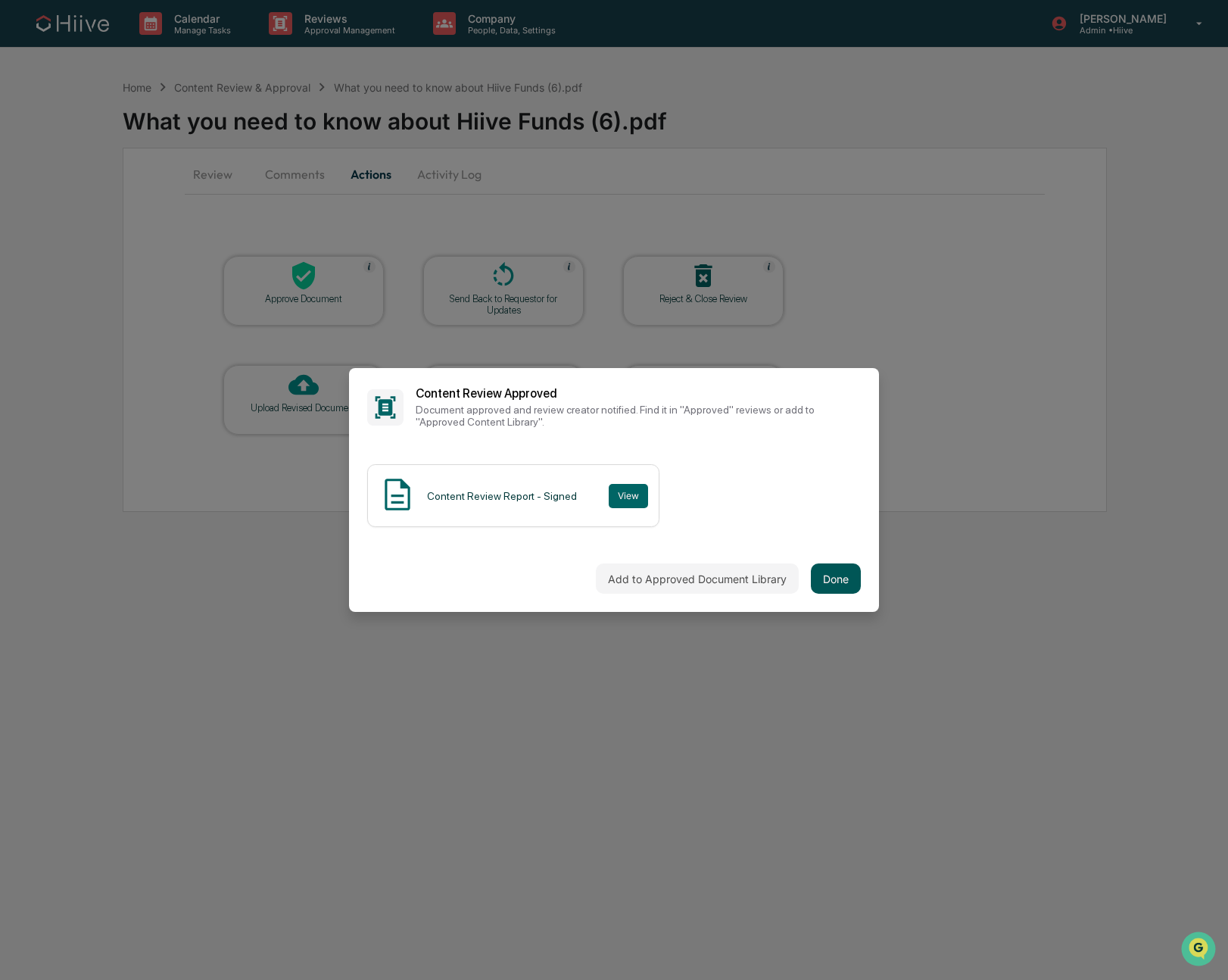
click at [811, 566] on button "Done" at bounding box center [835, 578] width 50 height 30
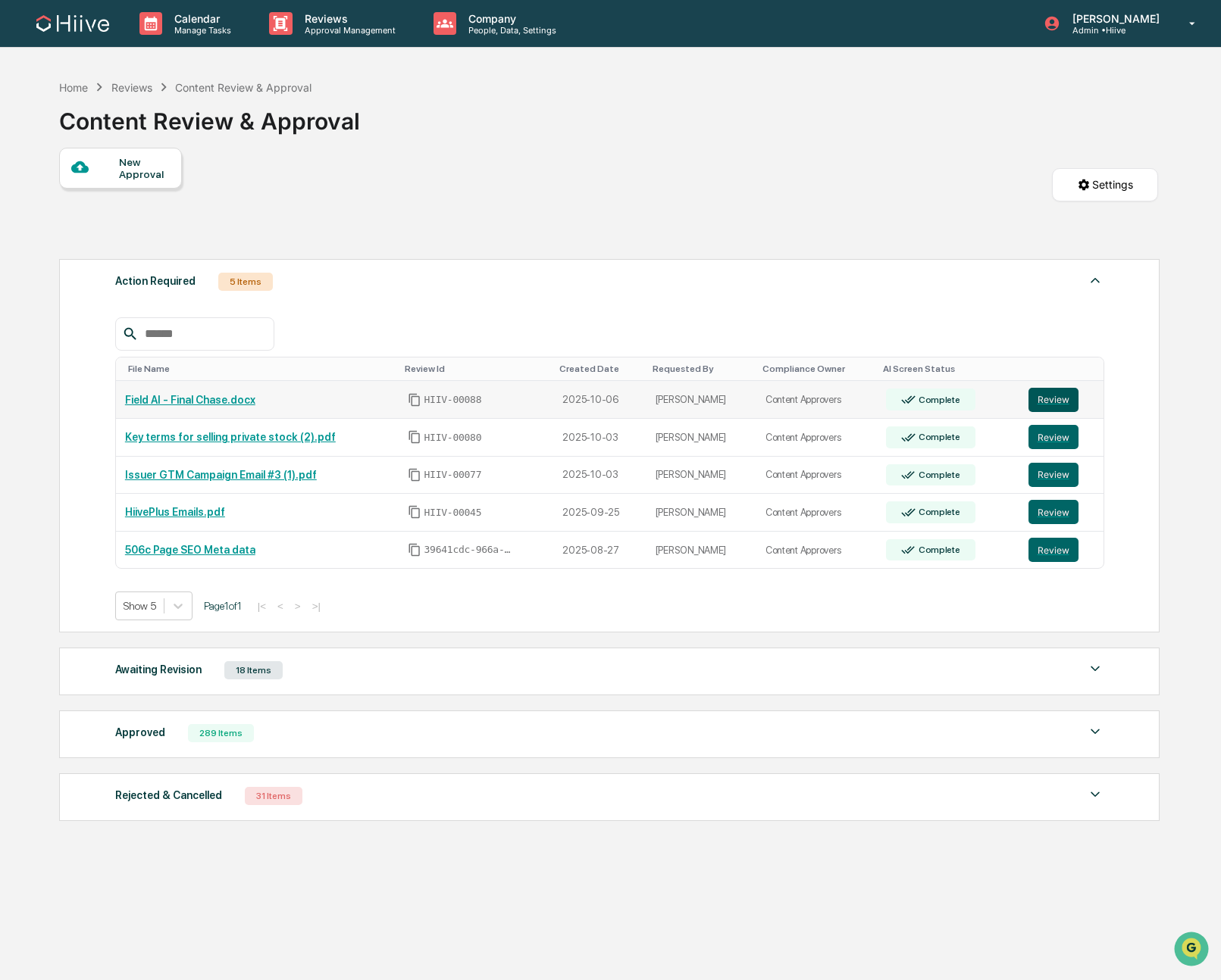
click at [1057, 398] on button "Review" at bounding box center [1053, 400] width 50 height 25
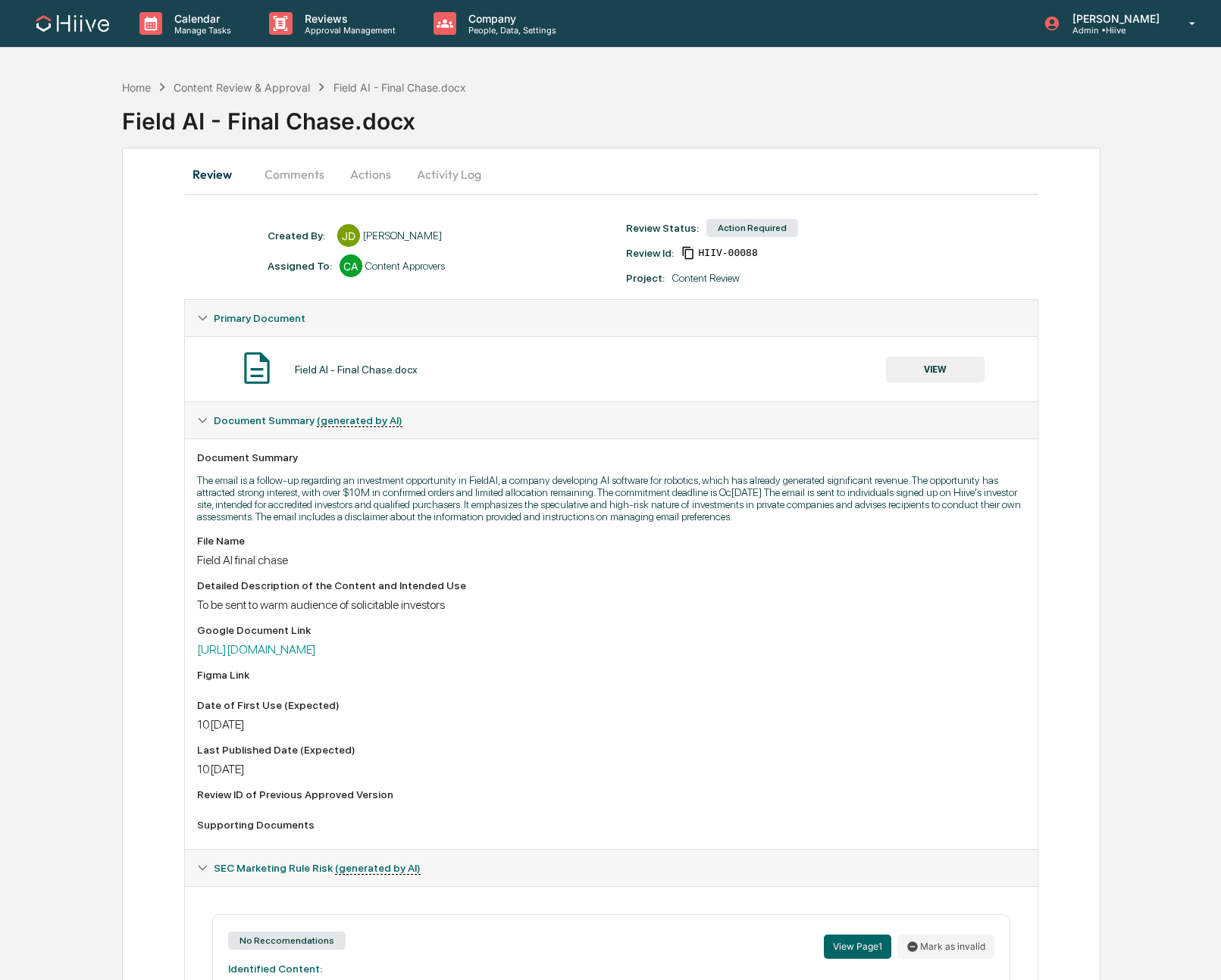
click at [278, 173] on button "Comments" at bounding box center [295, 175] width 84 height 37
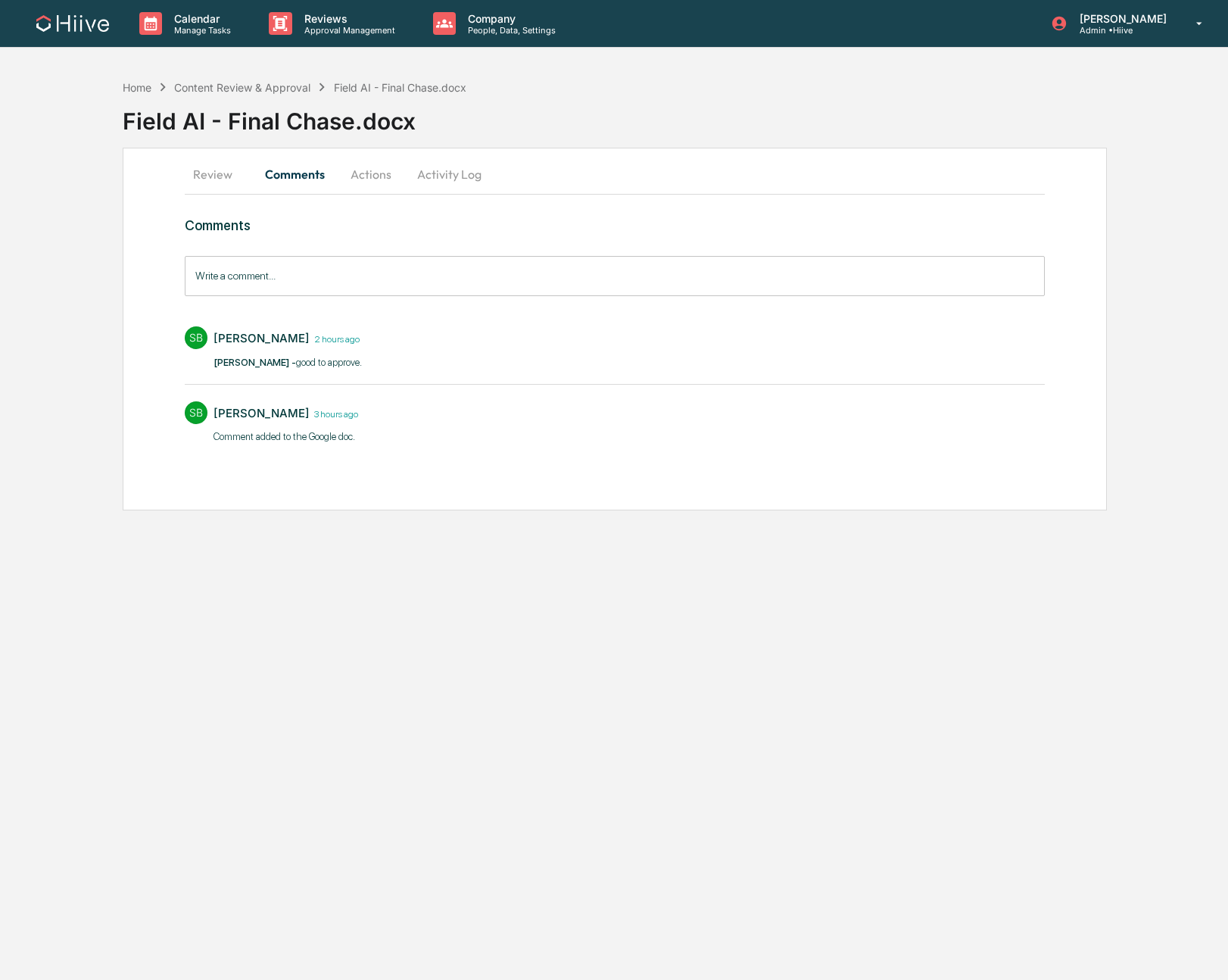
click at [376, 169] on button "Actions" at bounding box center [371, 175] width 68 height 37
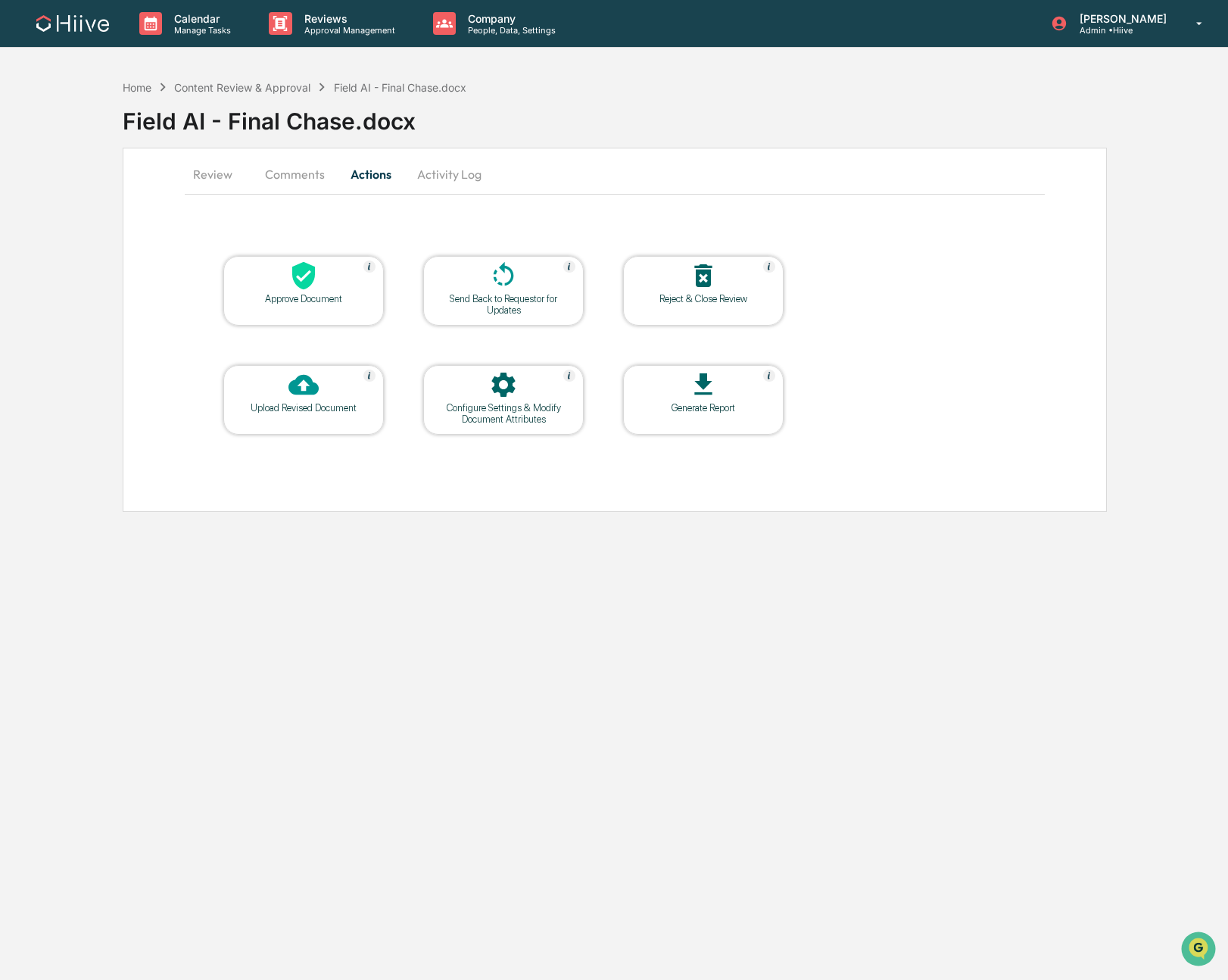
click at [301, 289] on icon at bounding box center [304, 275] width 30 height 30
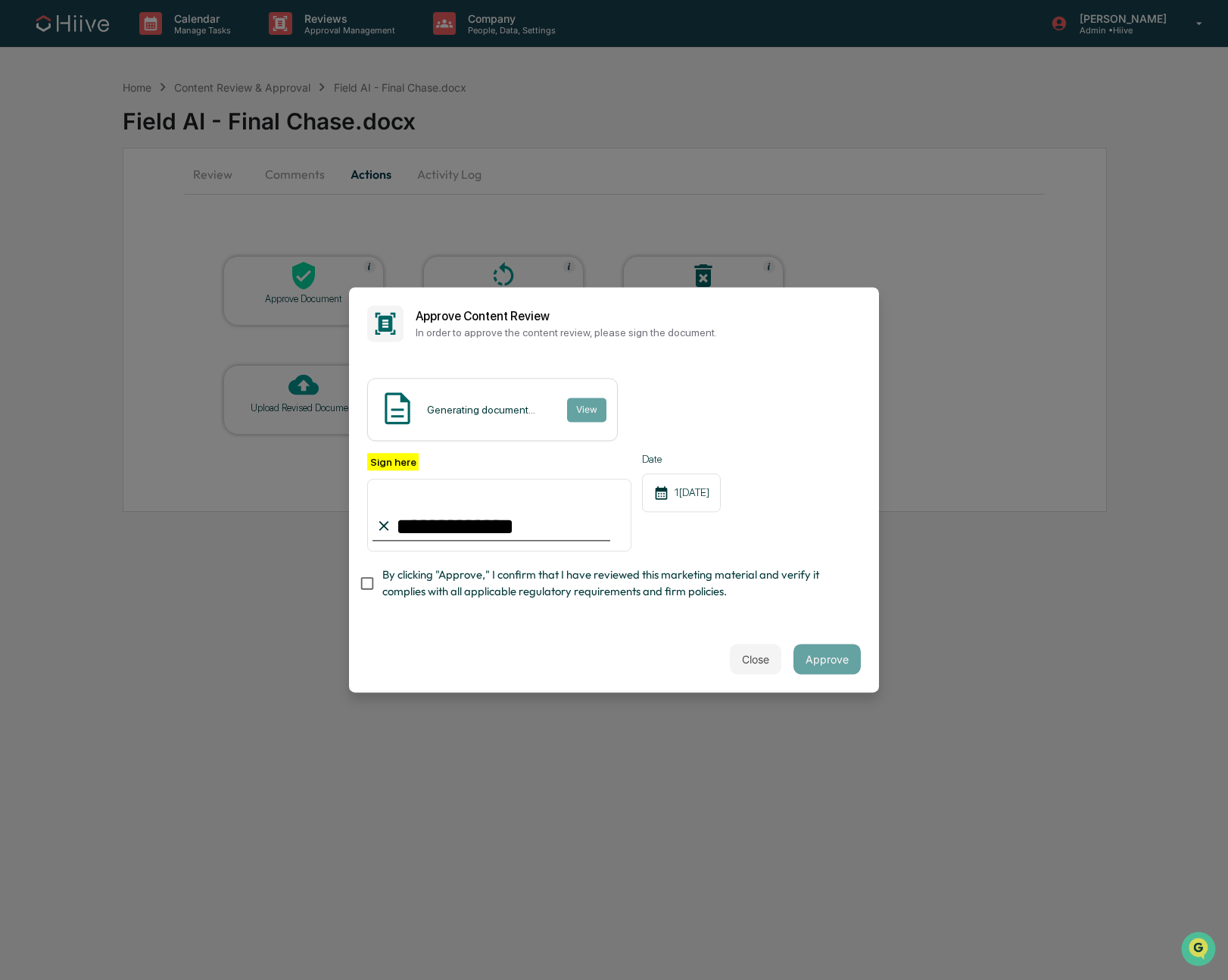
type input "**********"
click at [819, 654] on button "Approve" at bounding box center [827, 659] width 67 height 30
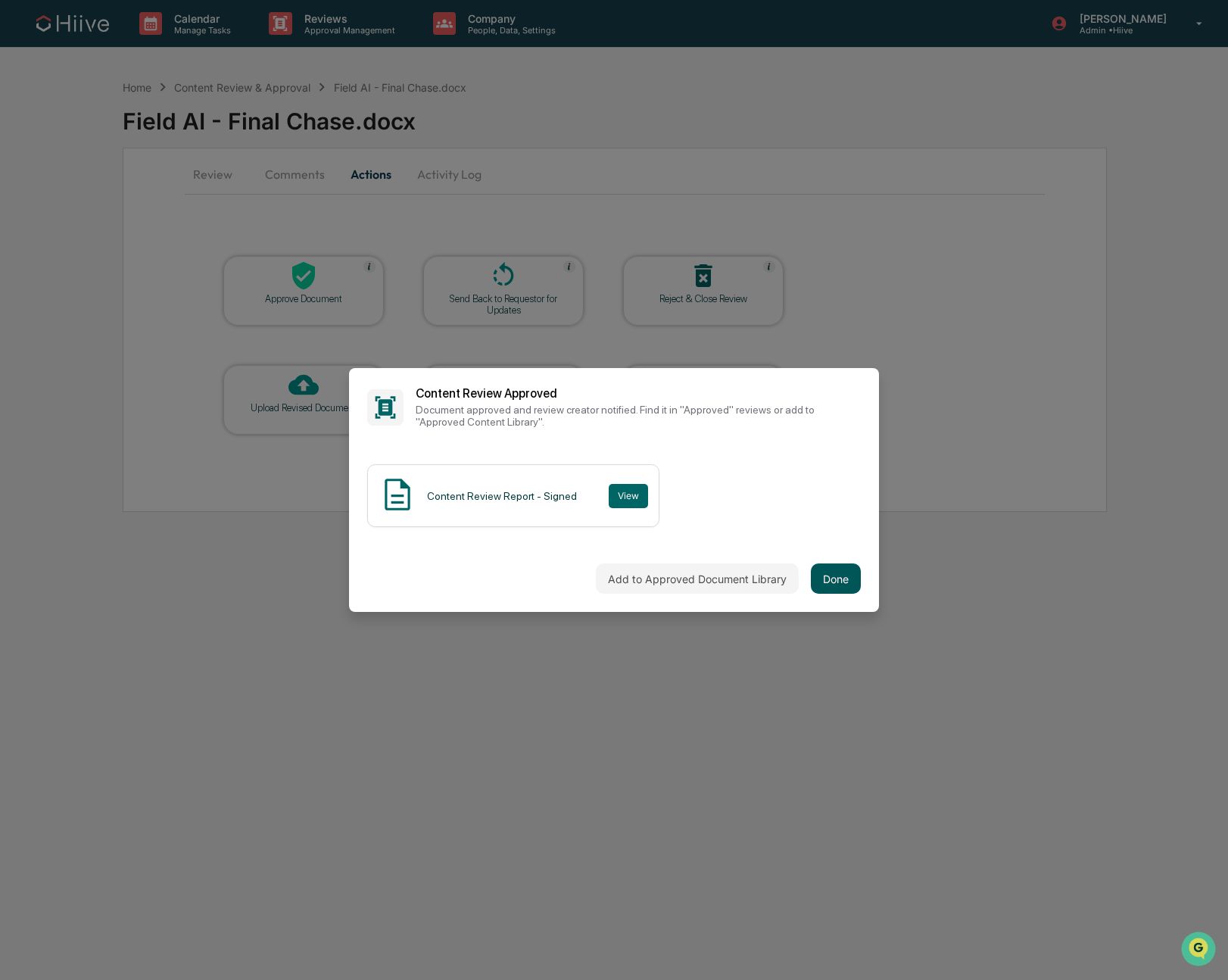
click at [820, 576] on button "Done" at bounding box center [835, 578] width 50 height 30
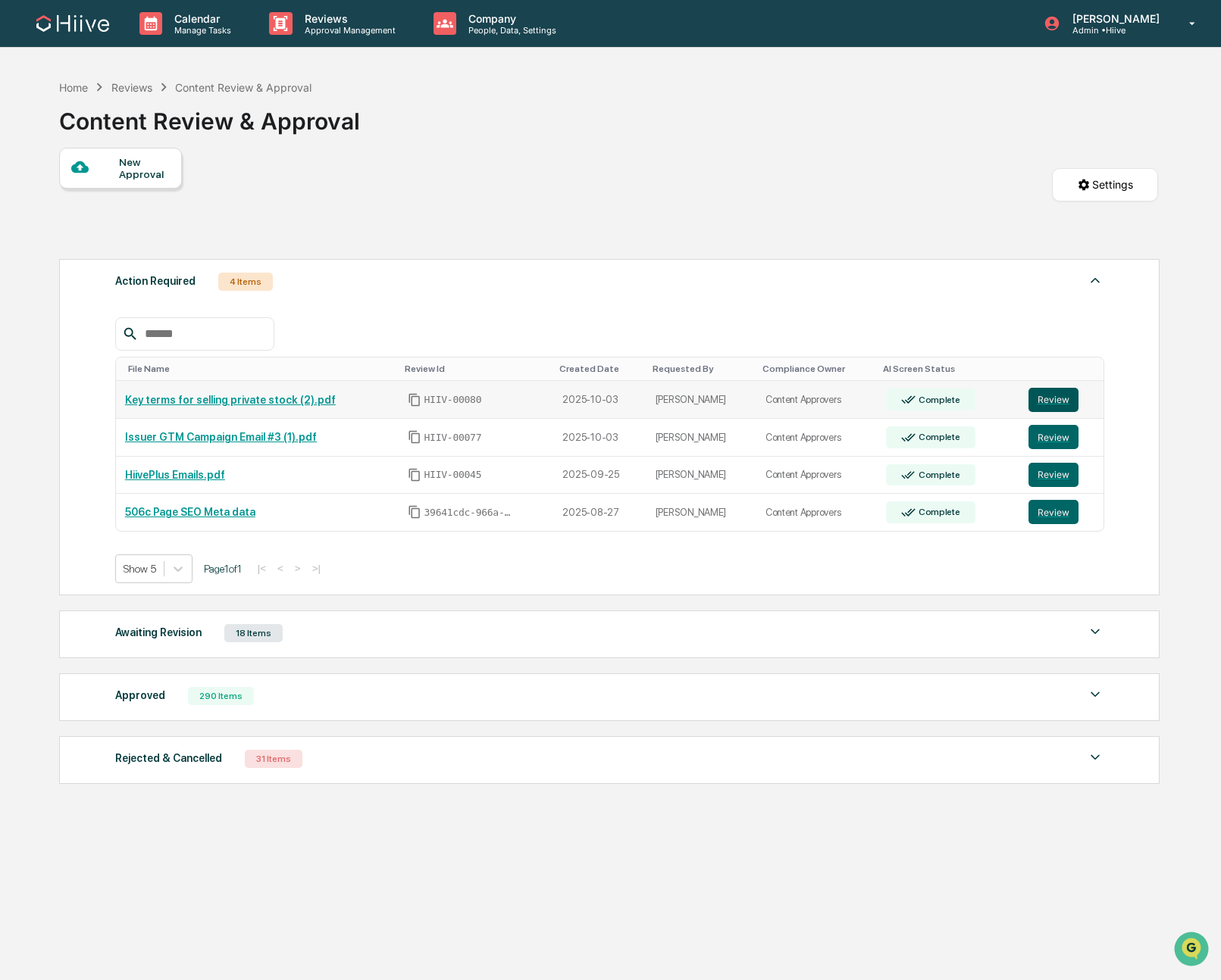
click at [1058, 408] on button "Review" at bounding box center [1053, 400] width 50 height 25
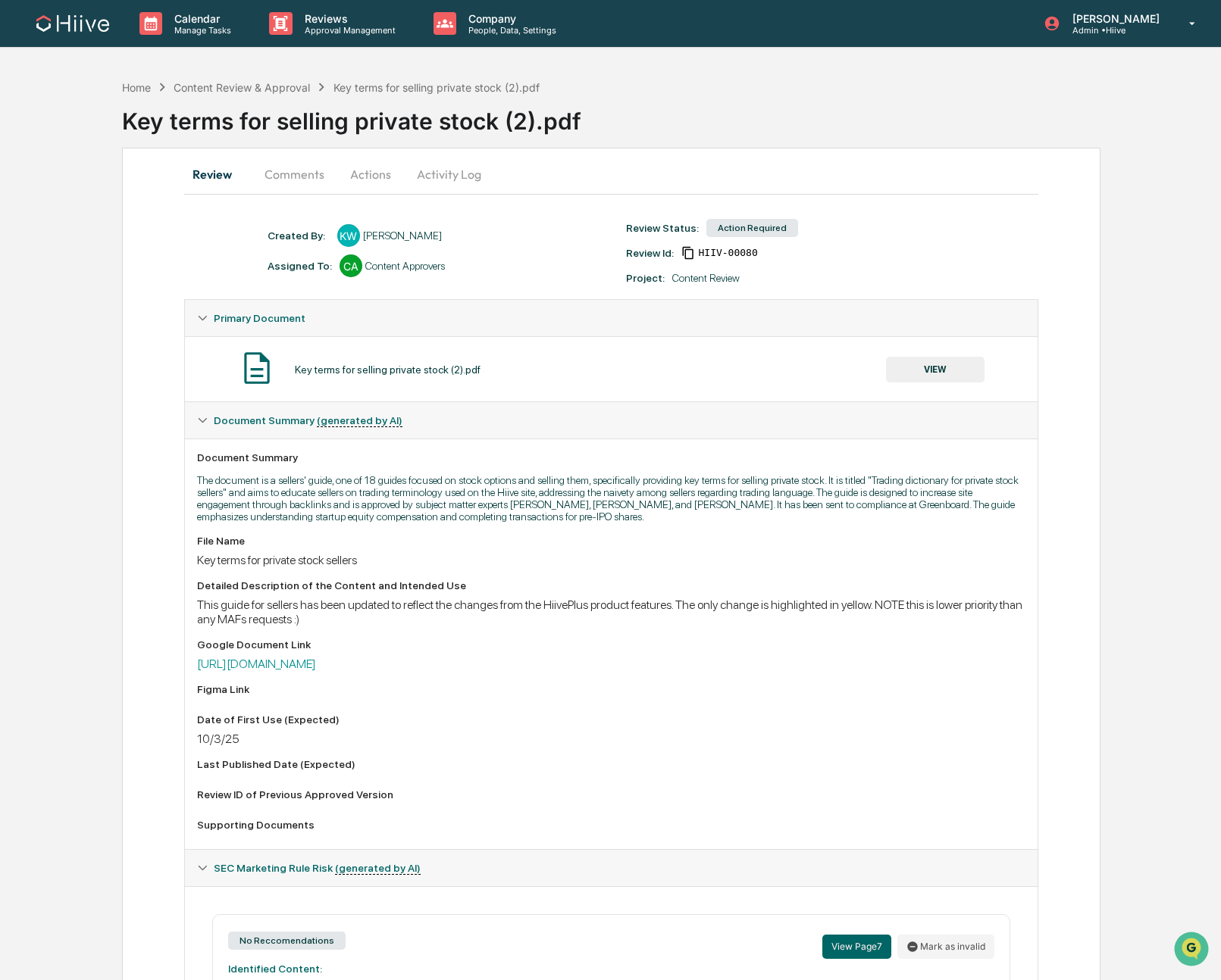
click at [279, 175] on button "Comments" at bounding box center [295, 175] width 84 height 37
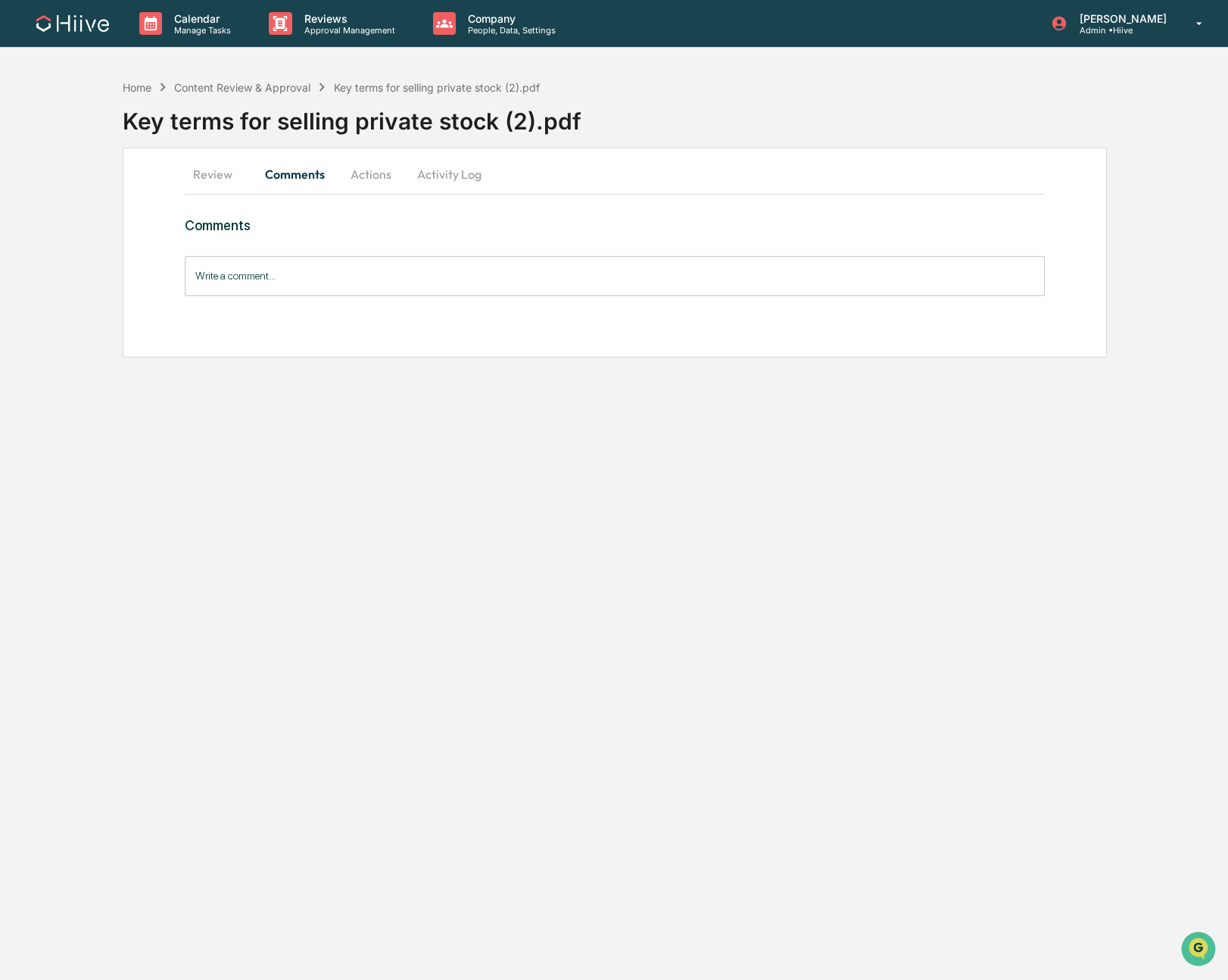
click at [383, 171] on button "Actions" at bounding box center [371, 175] width 68 height 37
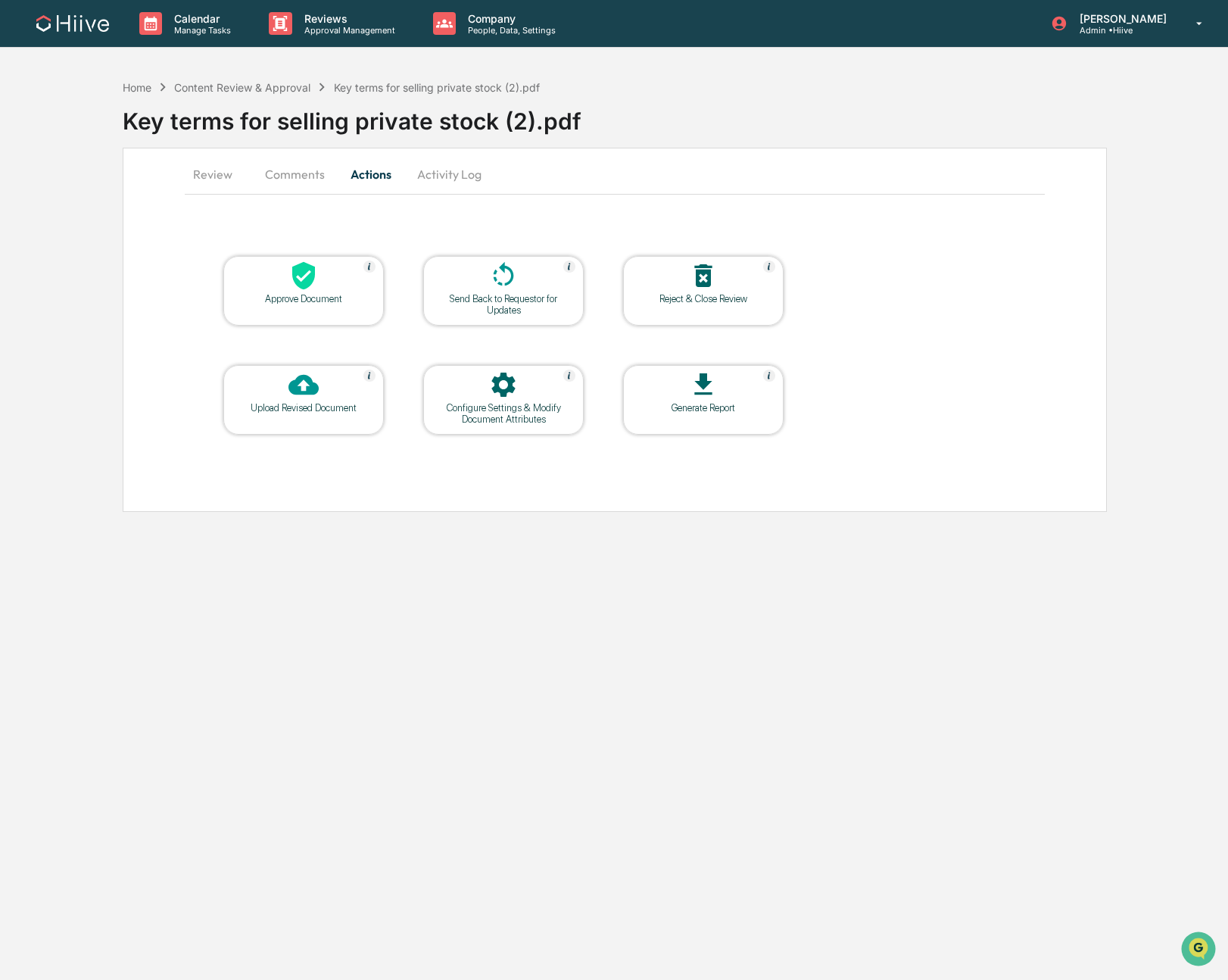
click at [236, 181] on button "Review" at bounding box center [219, 175] width 68 height 37
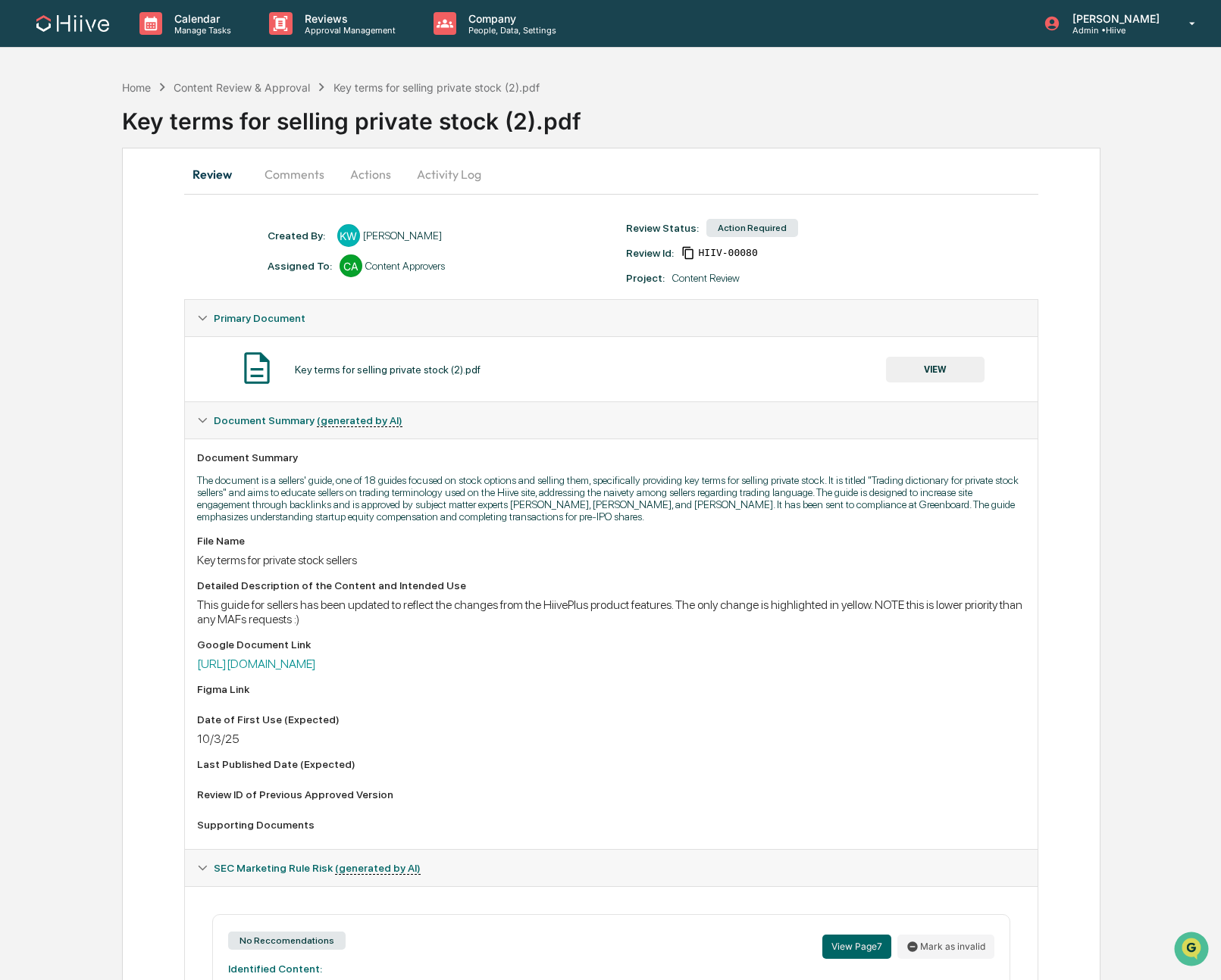
click at [342, 179] on button "Actions" at bounding box center [371, 175] width 68 height 37
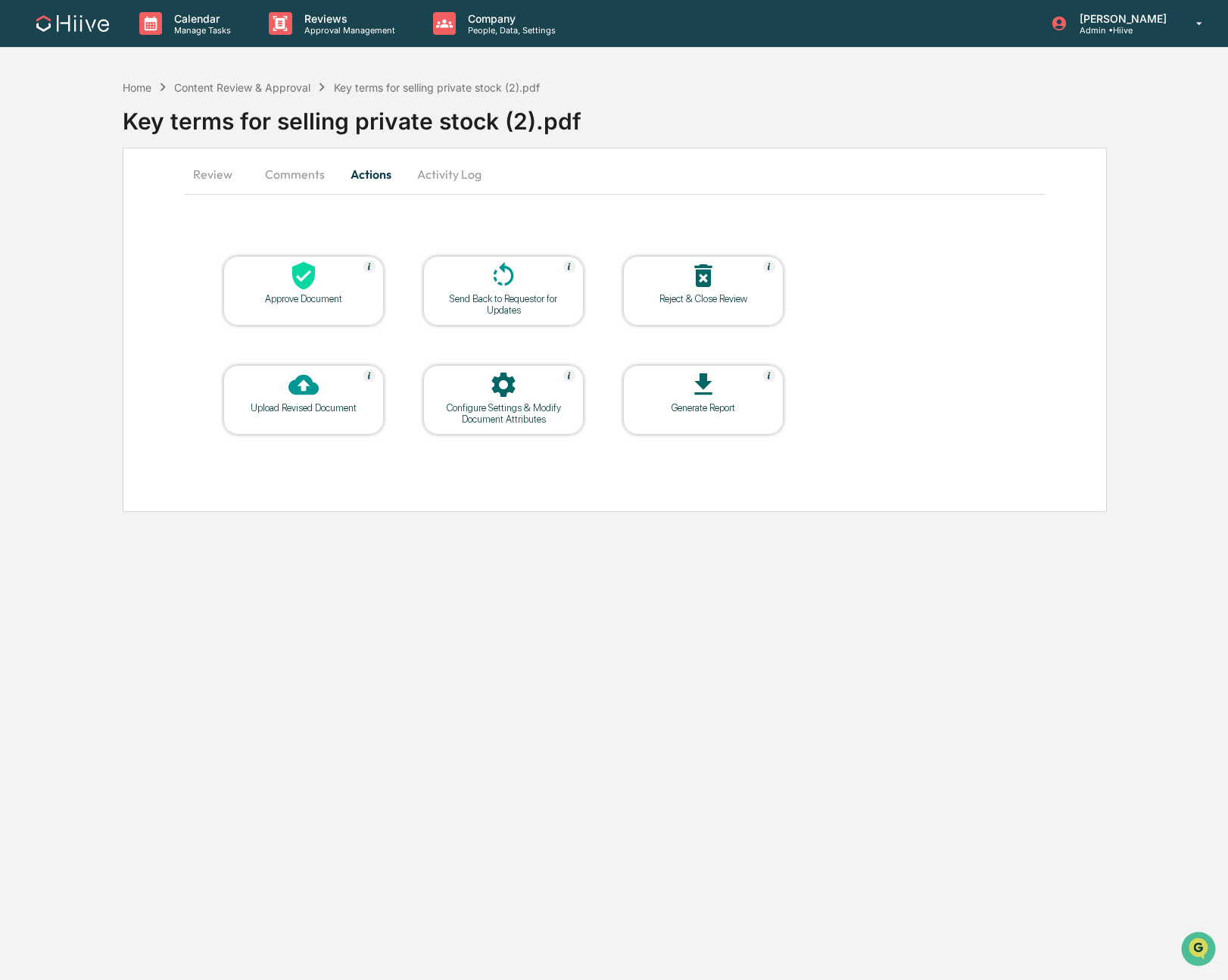
click at [308, 302] on div "Approve Document" at bounding box center [304, 298] width 136 height 11
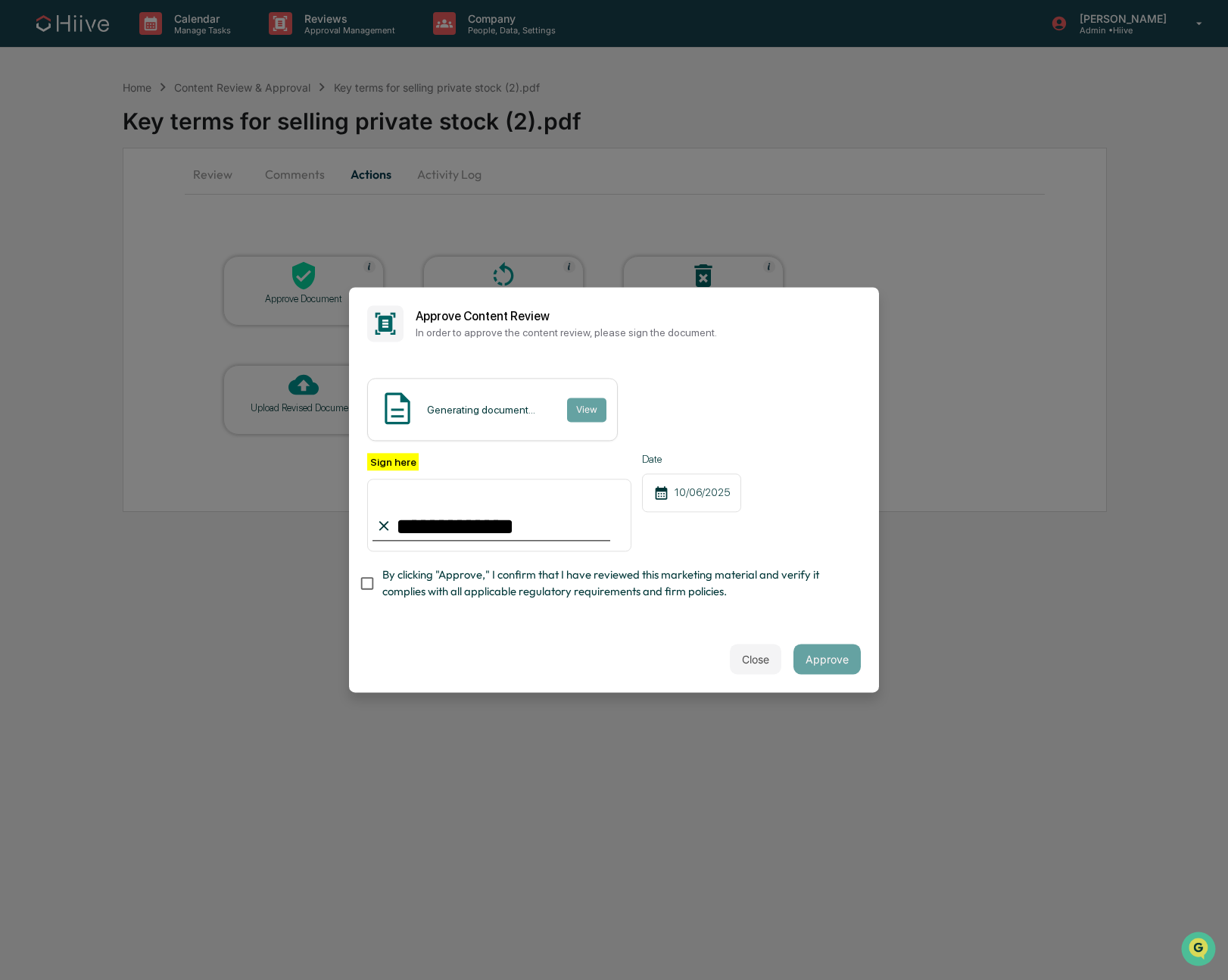
type input "**********"
click at [816, 656] on button "Approve" at bounding box center [827, 659] width 67 height 30
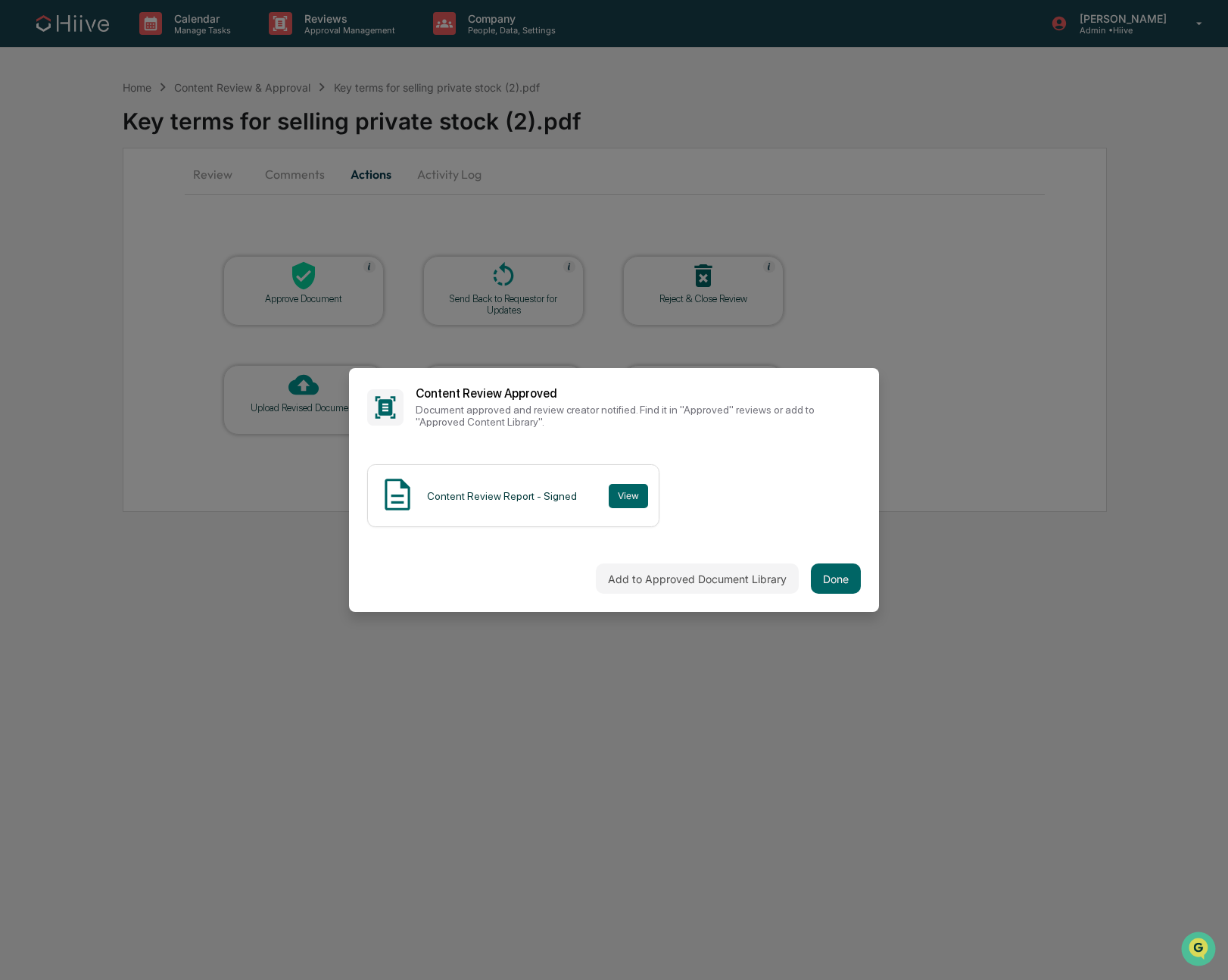
click at [844, 540] on div "Content Review Report - Signed View" at bounding box center [614, 495] width 530 height 99
click at [819, 574] on button "Done" at bounding box center [835, 578] width 50 height 30
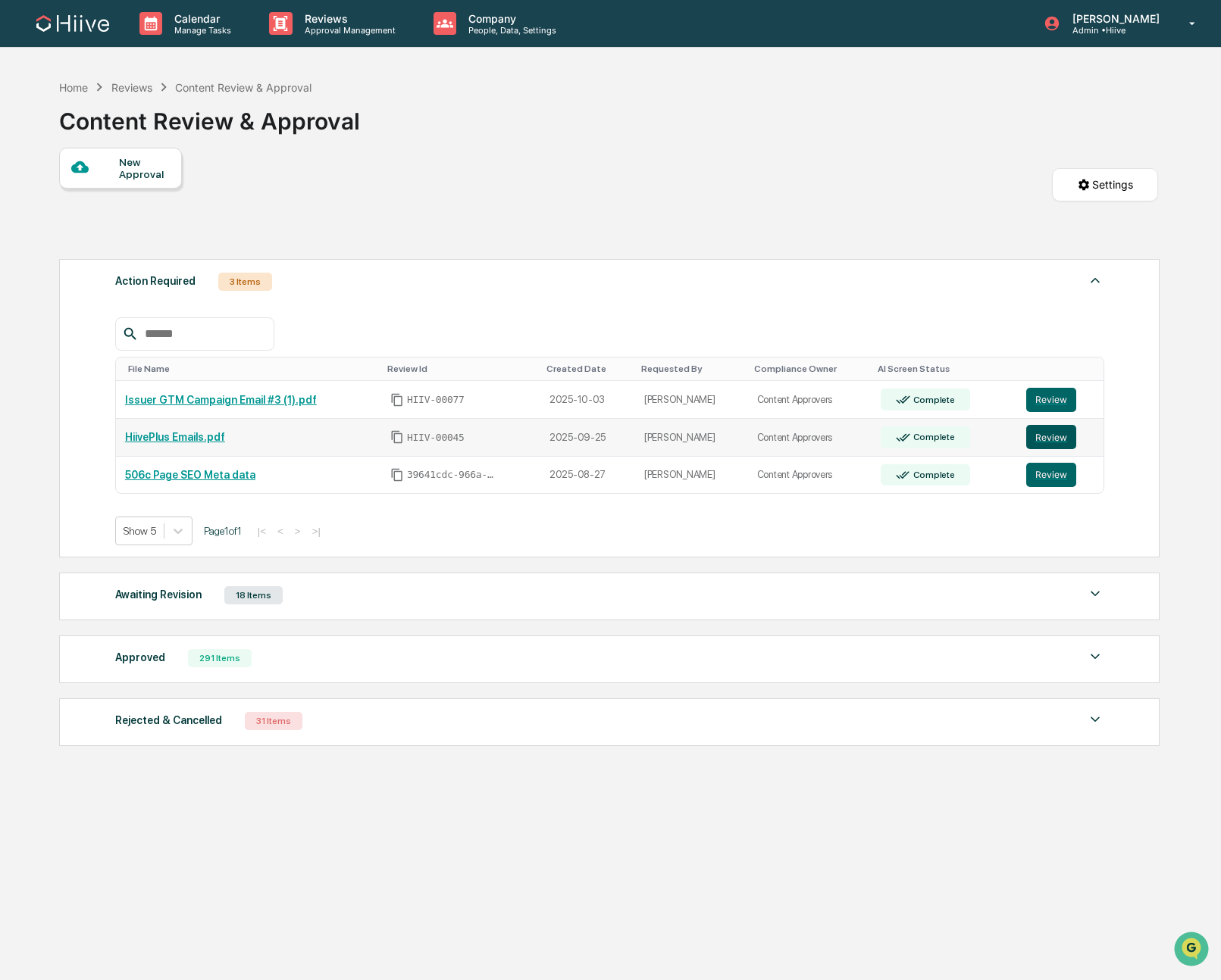
click at [1050, 440] on button "Review" at bounding box center [1051, 437] width 50 height 25
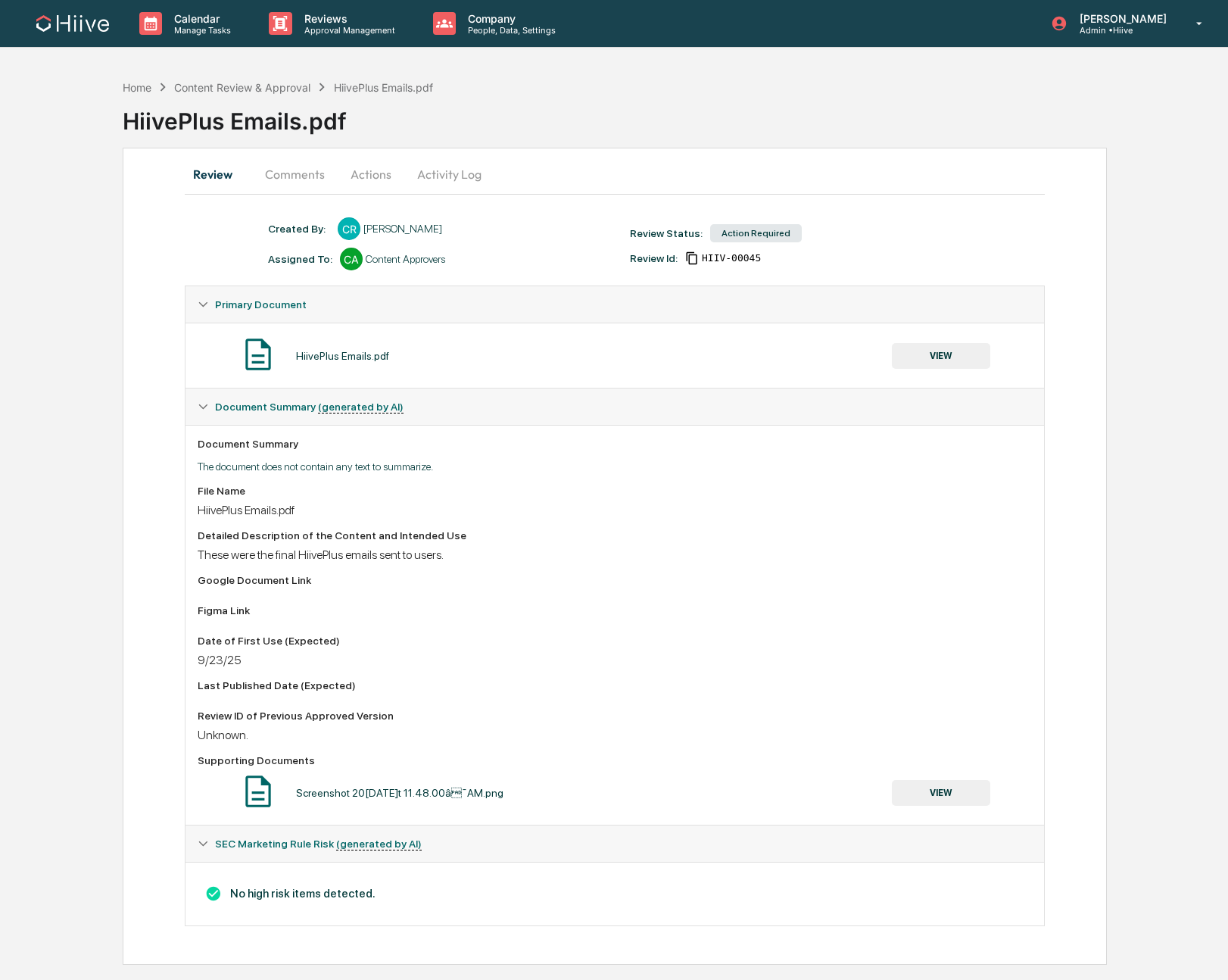
click at [304, 170] on button "Comments" at bounding box center [295, 175] width 84 height 37
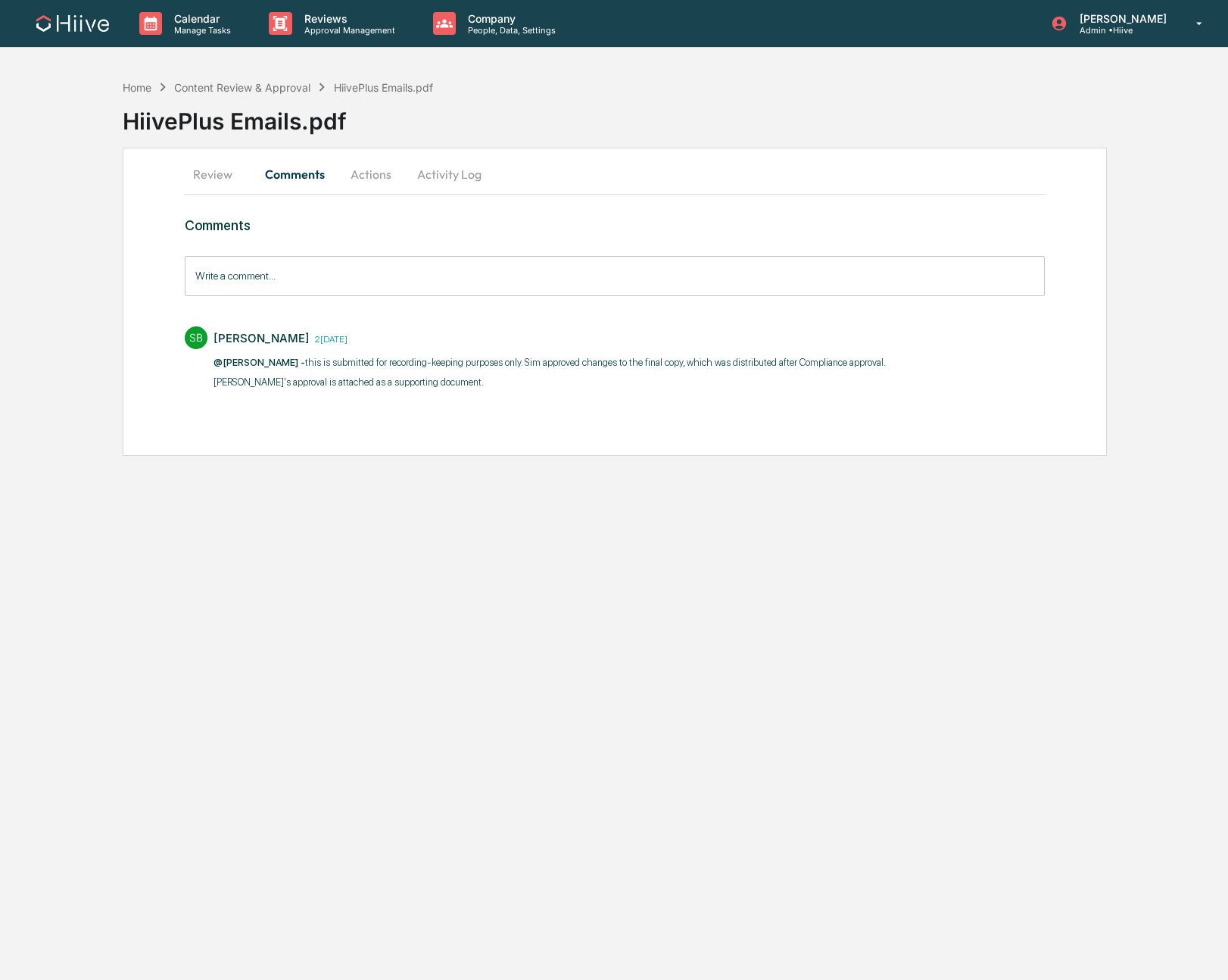
click at [342, 172] on button "Actions" at bounding box center [371, 175] width 68 height 37
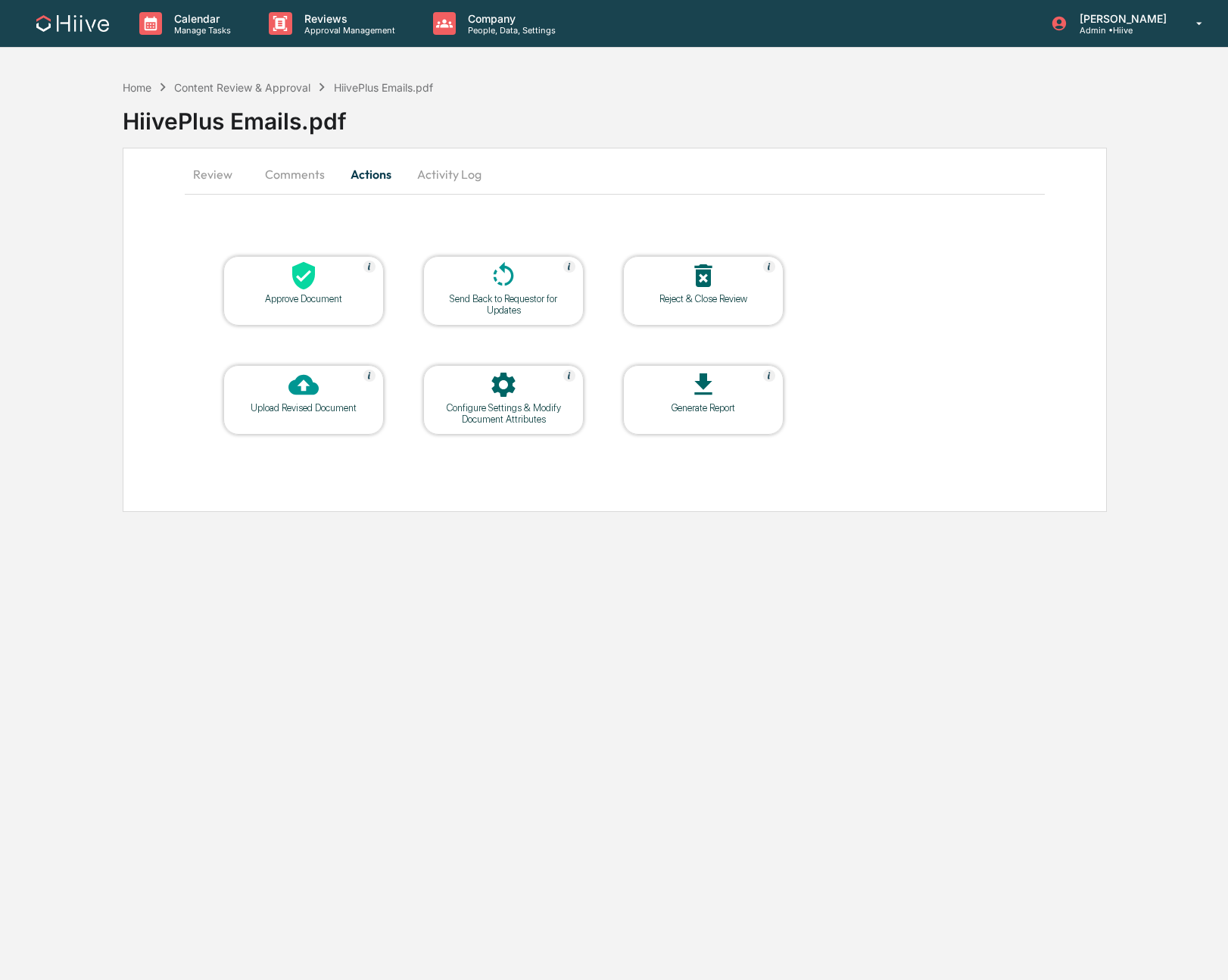
click at [295, 179] on button "Comments" at bounding box center [295, 175] width 84 height 37
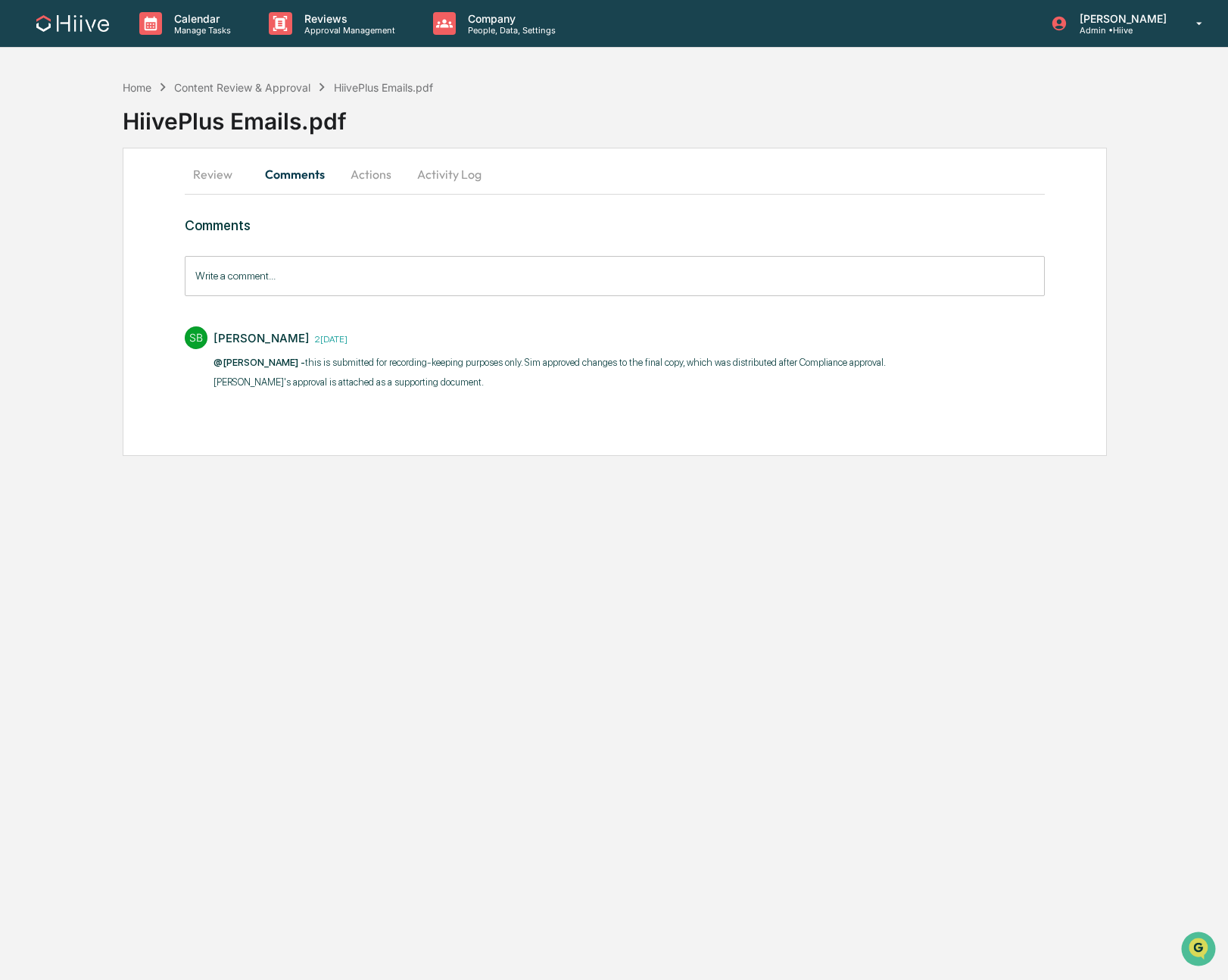
click at [359, 168] on button "Actions" at bounding box center [371, 175] width 68 height 37
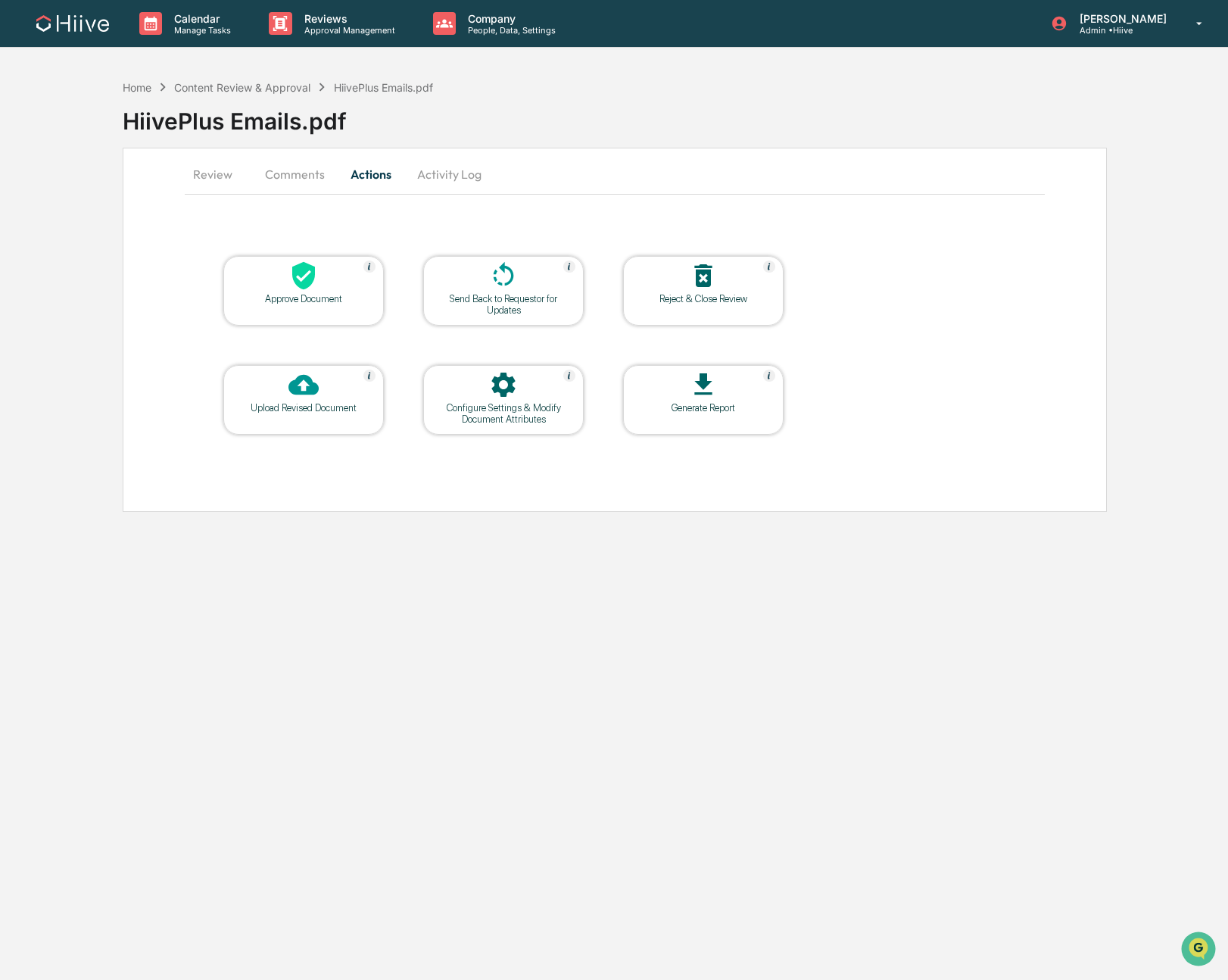
click at [327, 252] on table "Approve Document Send Back to Requestor for Updates Reject & Close Review Uploa…" at bounding box center [504, 345] width 638 height 256
click at [317, 271] on icon at bounding box center [304, 275] width 30 height 30
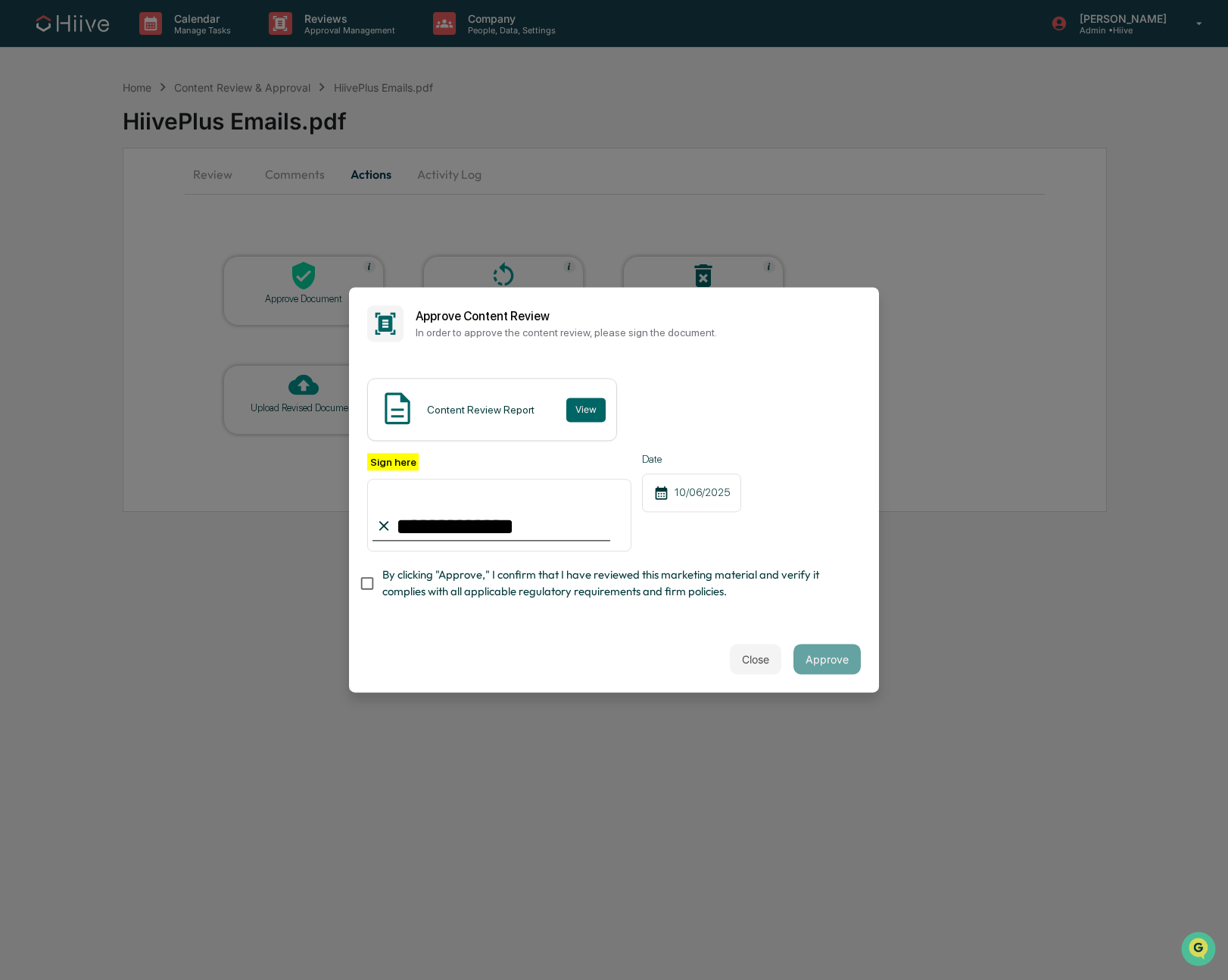
type input "**********"
click at [390, 585] on span "By clicking "Approve," I confirm that I have reviewed this marketing material a…" at bounding box center [616, 583] width 466 height 34
click at [812, 645] on button "Approve" at bounding box center [827, 659] width 67 height 30
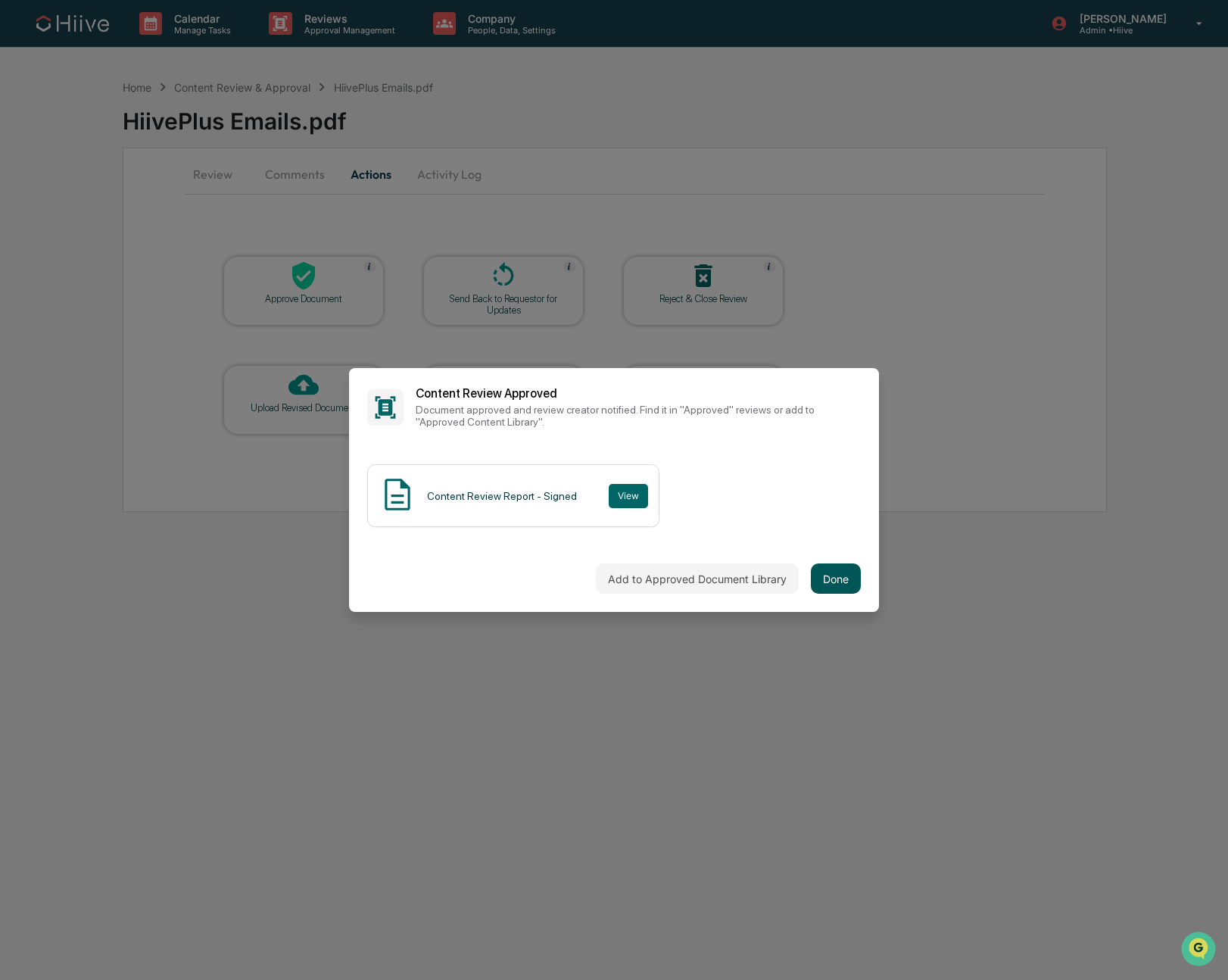
click at [814, 573] on button "Done" at bounding box center [835, 578] width 50 height 30
